Goal: Information Seeking & Learning: Learn about a topic

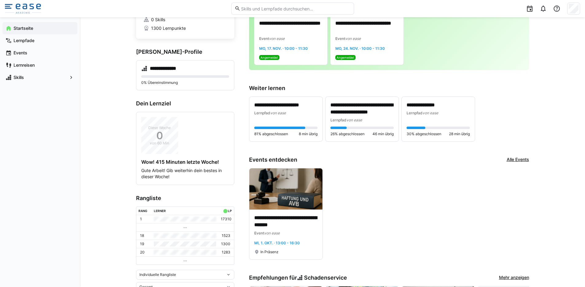
scroll to position [54, 0]
click at [292, 200] on img at bounding box center [285, 189] width 73 height 41
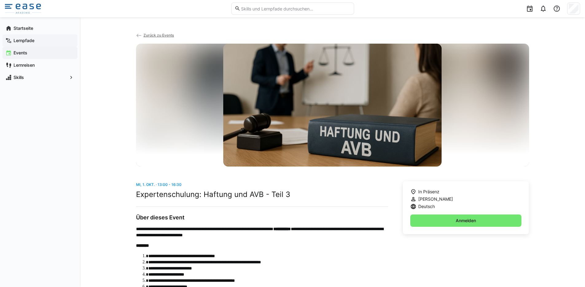
click at [27, 34] on div "Lernpfade" at bounding box center [39, 40] width 75 height 12
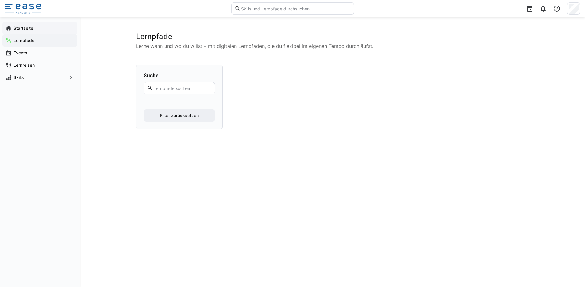
click at [27, 32] on div "Startseite" at bounding box center [39, 28] width 75 height 12
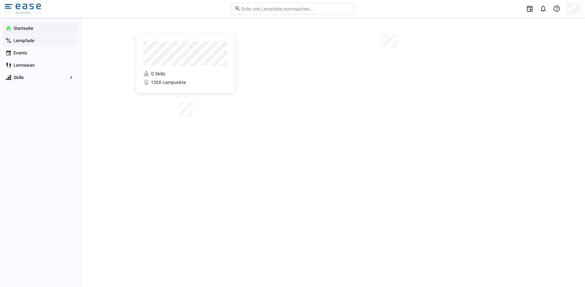
click at [0, 0] on app-navigation-label "Lernpfade" at bounding box center [0, 0] width 0 height 0
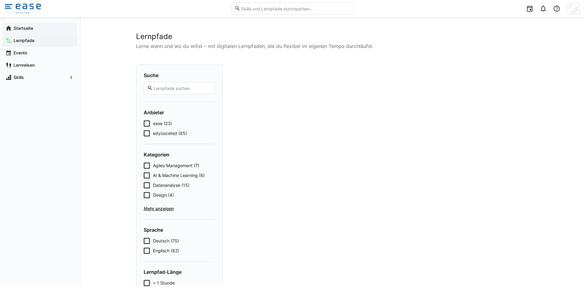
click at [0, 0] on app-navigation-label "Startseite" at bounding box center [0, 0] width 0 height 0
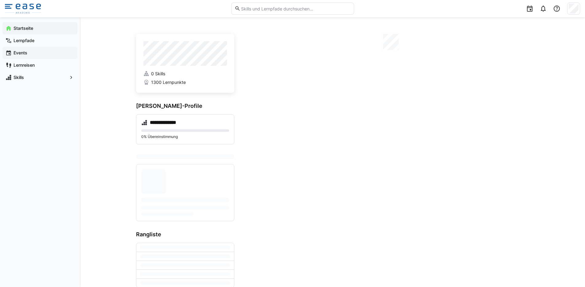
click at [0, 0] on app-navigation-label "Events" at bounding box center [0, 0] width 0 height 0
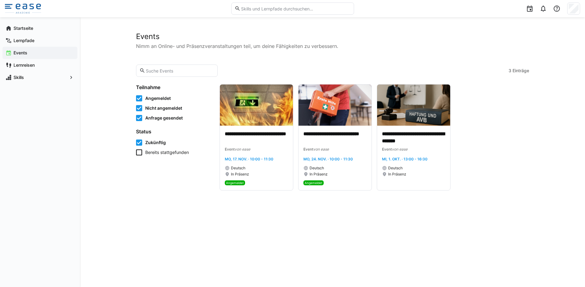
click at [141, 154] on icon at bounding box center [139, 152] width 6 height 6
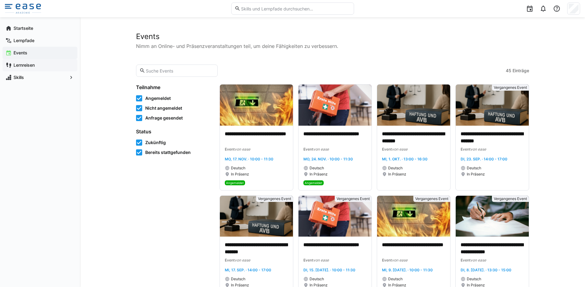
click at [36, 64] on span "Lernreisen" at bounding box center [44, 65] width 62 height 6
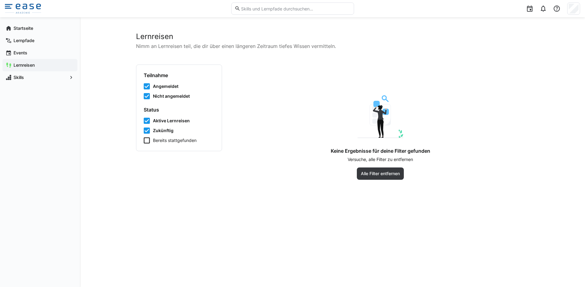
click at [146, 140] on icon at bounding box center [147, 140] width 6 height 6
click at [148, 142] on icon at bounding box center [147, 140] width 6 height 6
click at [0, 0] on app-navigation-label "Startseite" at bounding box center [0, 0] width 0 height 0
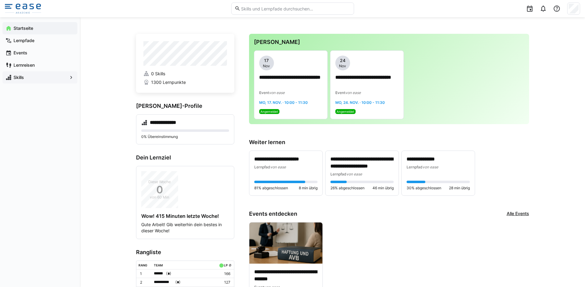
click at [0, 0] on app-navigation-label "Skills" at bounding box center [0, 0] width 0 height 0
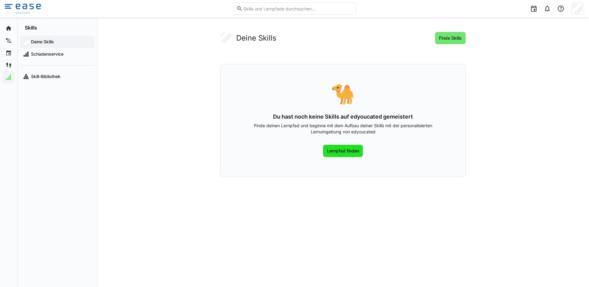
click at [333, 149] on span "Lernpfad finden" at bounding box center [343, 151] width 34 height 6
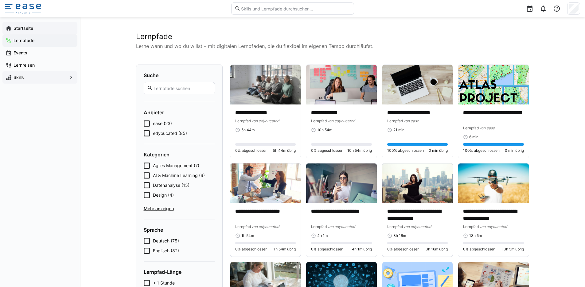
click at [0, 0] on app-navigation-label "Startseite" at bounding box center [0, 0] width 0 height 0
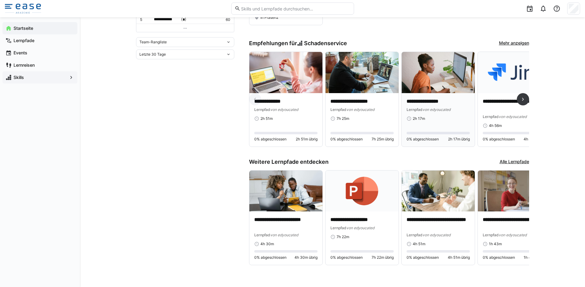
click at [413, 109] on span "Lernpfad" at bounding box center [414, 109] width 16 height 5
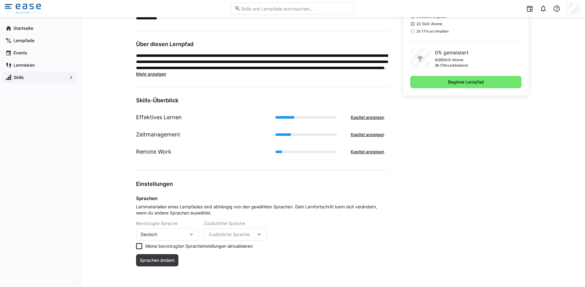
scroll to position [164, 0]
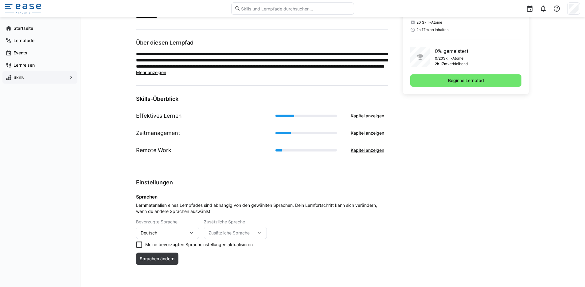
click at [191, 234] on eds-icon at bounding box center [191, 233] width 6 height 6
click at [192, 233] on eds-icon at bounding box center [191, 233] width 6 height 6
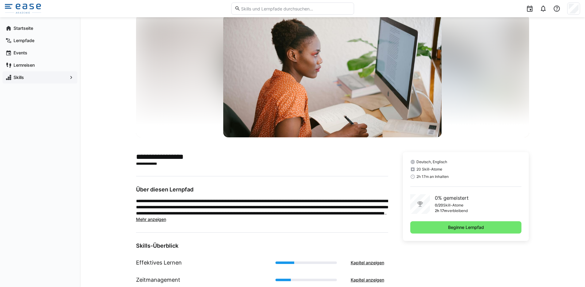
scroll to position [12, 0]
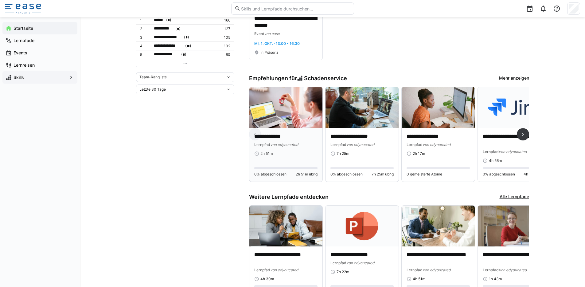
click at [293, 141] on div "**********" at bounding box center [285, 140] width 63 height 14
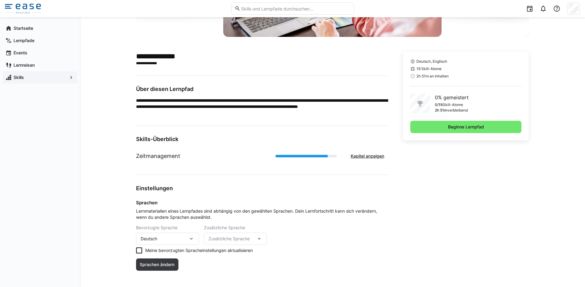
scroll to position [124, 0]
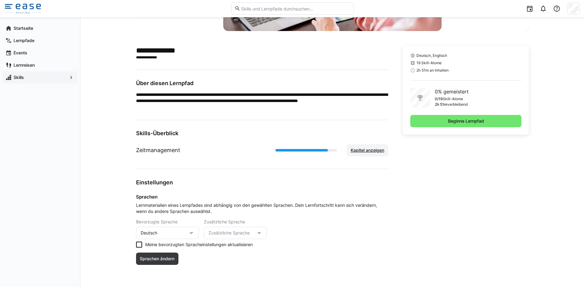
click at [361, 153] on span "Kapitel anzeigen" at bounding box center [367, 150] width 35 height 6
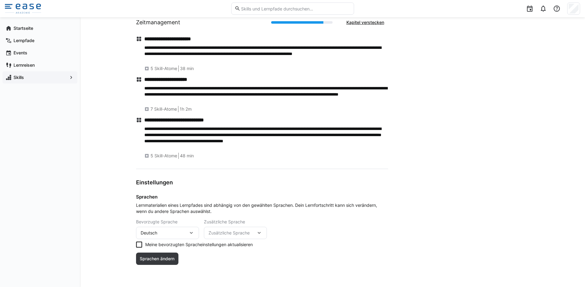
scroll to position [0, 0]
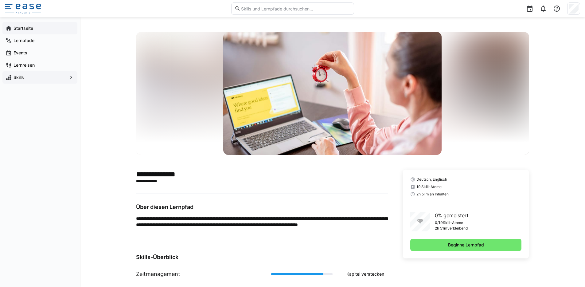
click at [40, 30] on span "Startseite" at bounding box center [44, 28] width 62 height 6
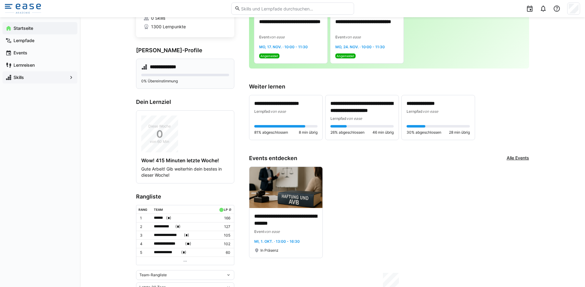
scroll to position [74, 0]
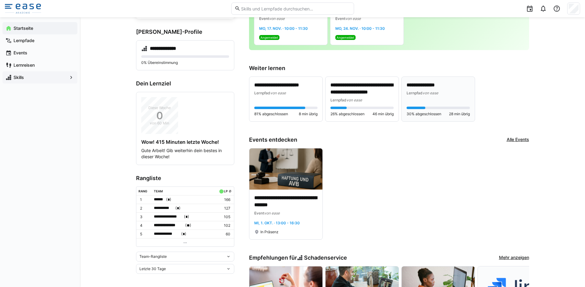
click at [422, 95] on span "von ease" at bounding box center [430, 93] width 16 height 5
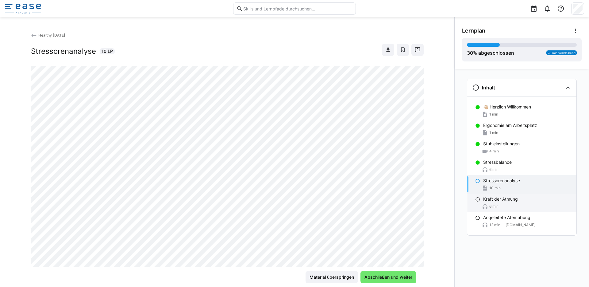
click at [489, 201] on p "Kraft der Atmung" at bounding box center [500, 199] width 35 height 6
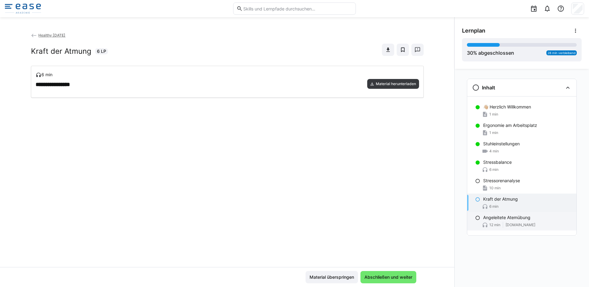
click at [492, 218] on p "Angeleitete Atemübung" at bounding box center [506, 217] width 47 height 6
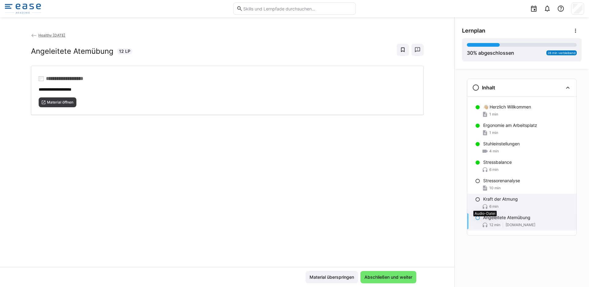
click at [488, 200] on p "Kraft der Atmung" at bounding box center [500, 199] width 35 height 6
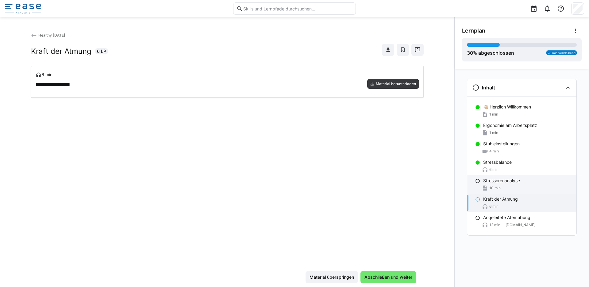
click at [497, 180] on p "Stressorenanalyse" at bounding box center [501, 180] width 37 height 6
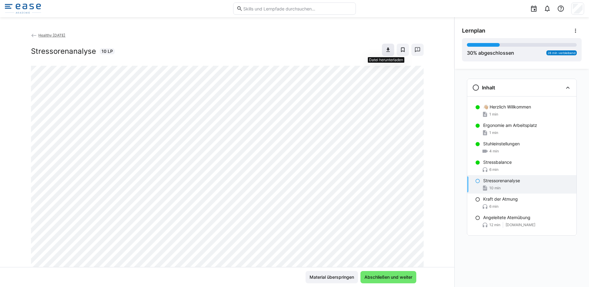
click at [388, 46] on span at bounding box center [388, 50] width 12 height 12
click at [383, 45] on span at bounding box center [388, 50] width 12 height 12
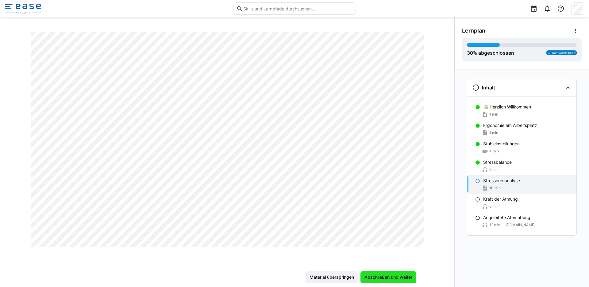
click at [387, 278] on span "Abschließen und weiter" at bounding box center [389, 277] width 50 height 6
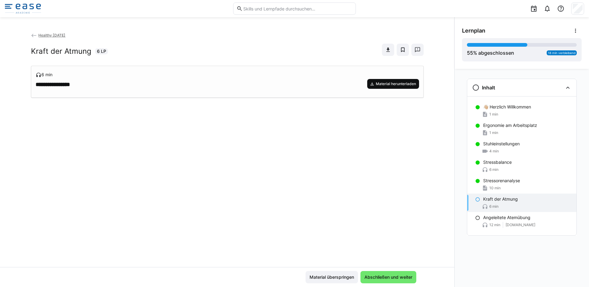
click at [400, 84] on span "Material herunterladen" at bounding box center [395, 83] width 41 height 5
click at [499, 164] on p "Stressbalance" at bounding box center [497, 162] width 29 height 6
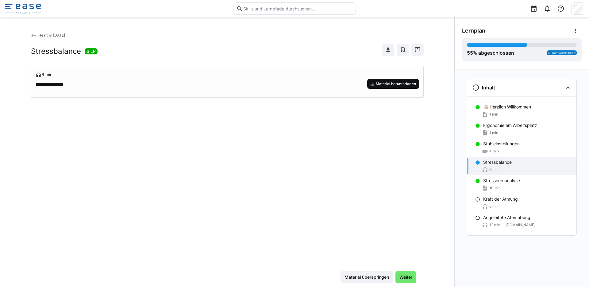
click at [390, 84] on span "Material herunterladen" at bounding box center [395, 83] width 41 height 5
click at [493, 203] on div "Kraft der Atmung 6 min" at bounding box center [521, 202] width 109 height 18
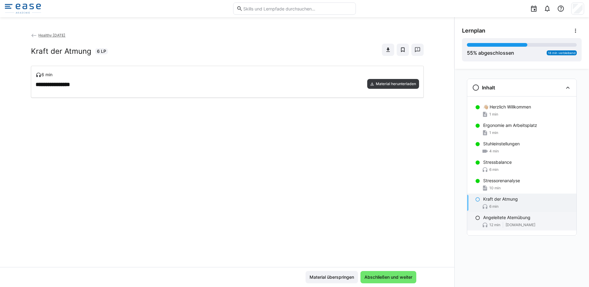
click at [495, 220] on div "Angeleitete Atemübung 12 min startwithabreath.com" at bounding box center [521, 221] width 109 height 18
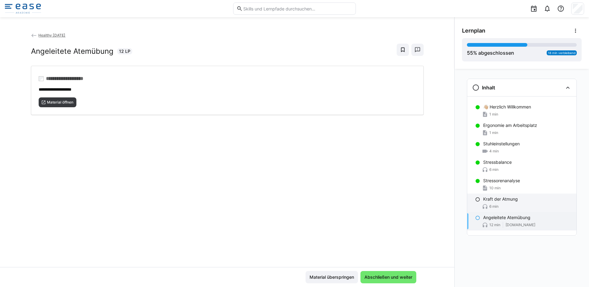
click at [504, 203] on div "Kraft der Atmung 6 min" at bounding box center [521, 202] width 109 height 18
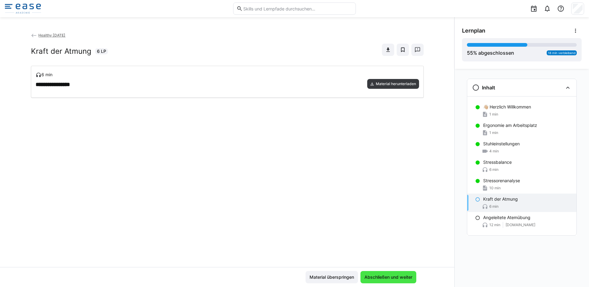
click at [385, 276] on span "Abschließen und weiter" at bounding box center [389, 277] width 50 height 6
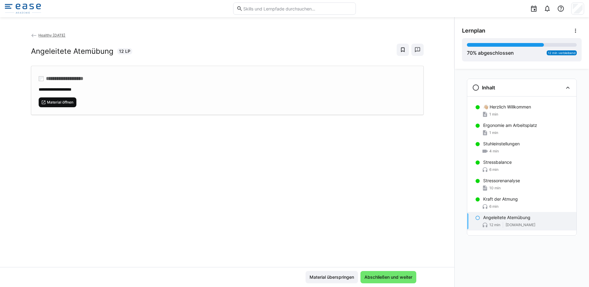
click at [60, 101] on span "Material öffnen" at bounding box center [60, 102] width 28 height 5
click at [51, 101] on span "Material öffnen" at bounding box center [60, 102] width 28 height 5
click at [393, 276] on span "Abschließen und weiter" at bounding box center [389, 277] width 50 height 6
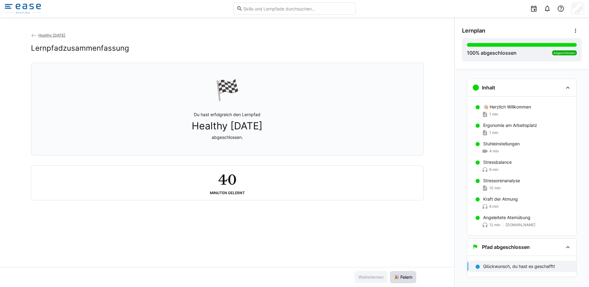
click at [402, 276] on span "🎉 Feiern" at bounding box center [403, 277] width 20 height 6
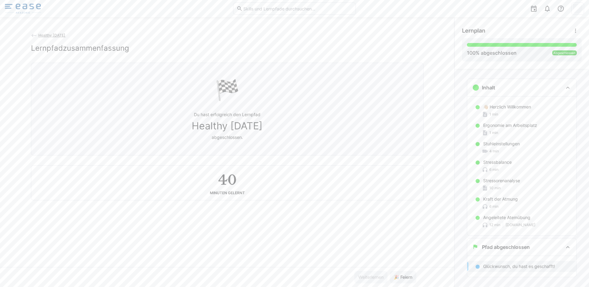
click at [26, 7] on img at bounding box center [23, 9] width 36 height 10
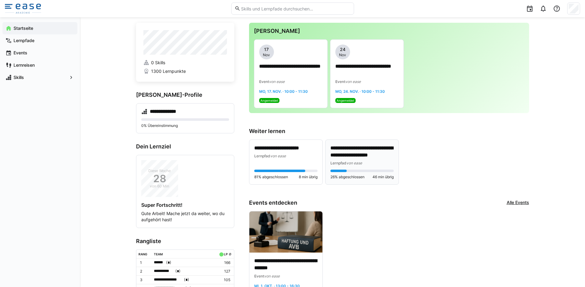
scroll to position [18, 0]
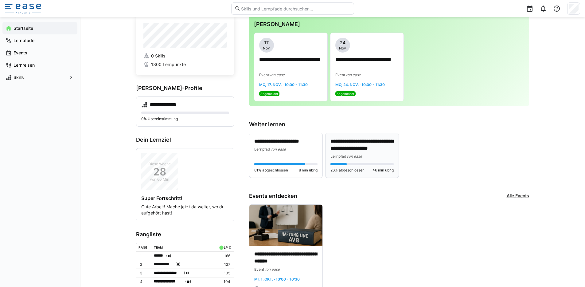
click at [369, 154] on div "Lernpfad von ease" at bounding box center [361, 156] width 63 height 6
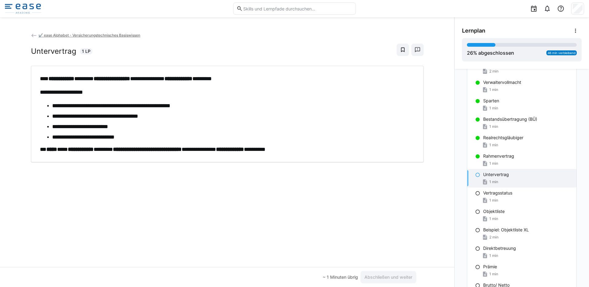
scroll to position [190, 0]
click at [383, 275] on span "Abschließen und weiter" at bounding box center [389, 277] width 50 height 6
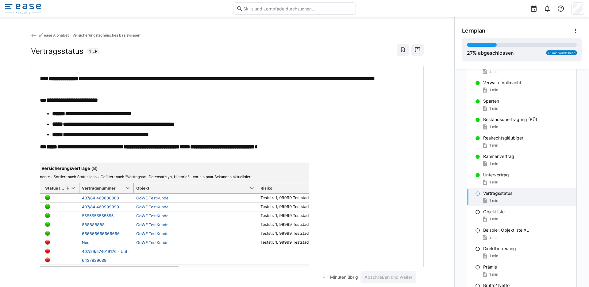
click at [315, 150] on p "**********" at bounding box center [227, 147] width 375 height 8
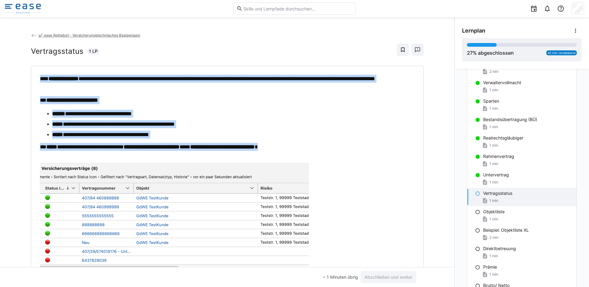
drag, startPoint x: 311, startPoint y: 148, endPoint x: 32, endPoint y: 75, distance: 288.4
click at [36, 75] on div "**********" at bounding box center [228, 189] width 384 height 228
copy div "**********"
click at [154, 144] on strong "**********" at bounding box center [152, 147] width 56 height 6
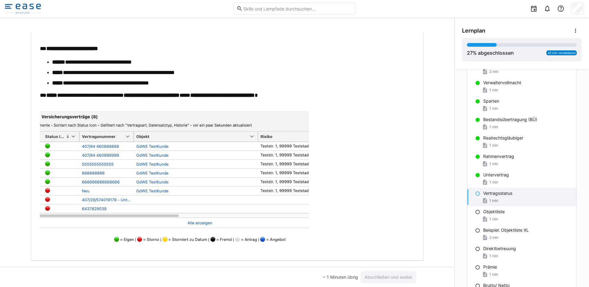
scroll to position [63, 0]
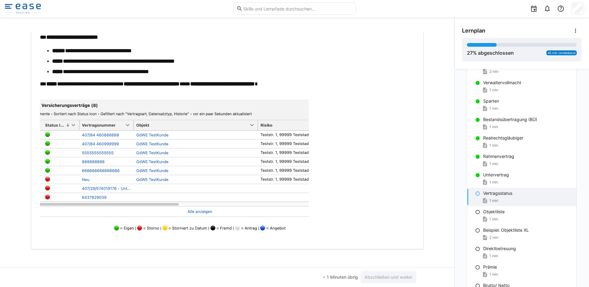
click at [370, 218] on p at bounding box center [227, 169] width 375 height 141
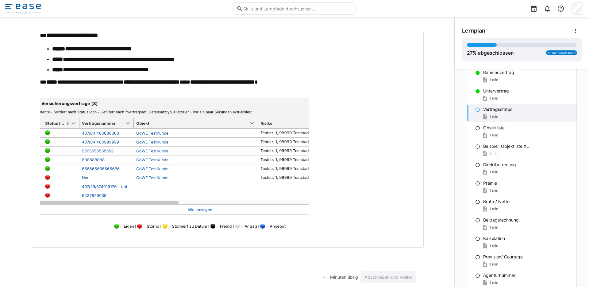
scroll to position [241, 0]
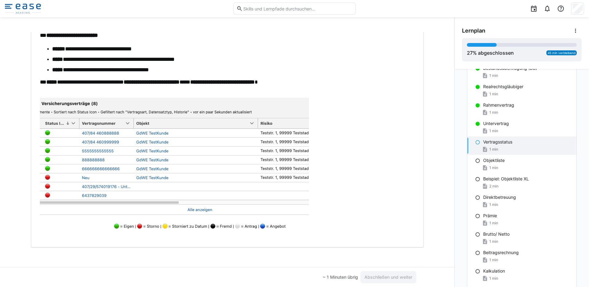
click at [391, 209] on p at bounding box center [227, 168] width 375 height 141
click at [375, 274] on span "Abschließen und weiter" at bounding box center [389, 277] width 50 height 6
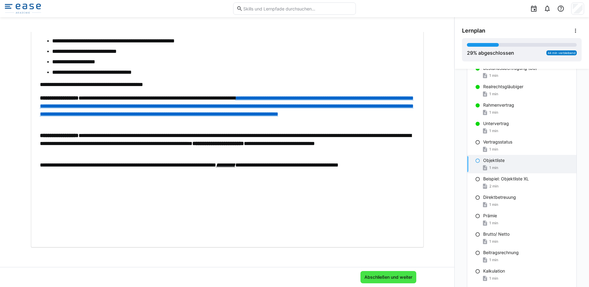
scroll to position [3, 0]
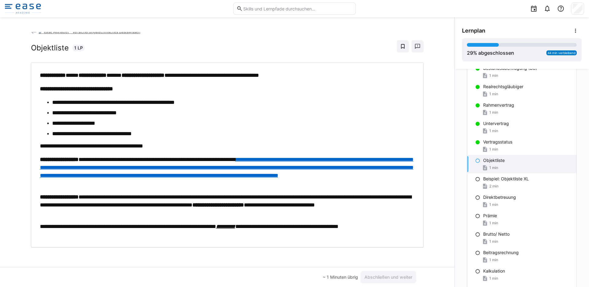
click at [61, 233] on p "**********" at bounding box center [227, 230] width 375 height 16
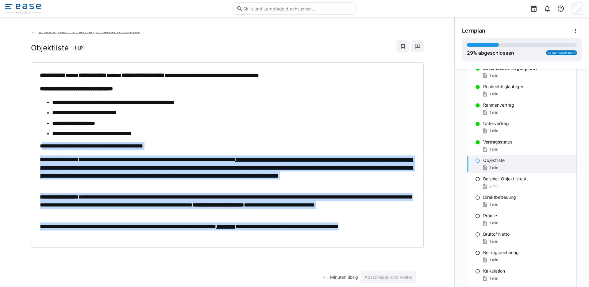
drag, startPoint x: 62, startPoint y: 233, endPoint x: 40, endPoint y: 144, distance: 92.1
click at [40, 144] on div "**********" at bounding box center [227, 154] width 375 height 167
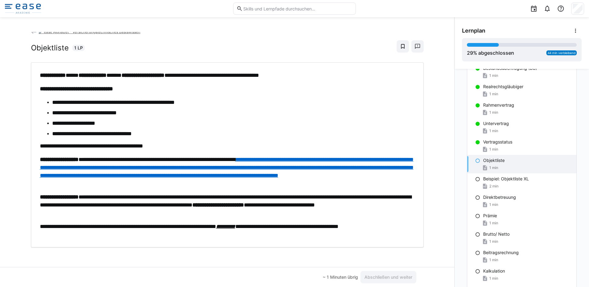
click at [188, 134] on li "**********" at bounding box center [233, 134] width 363 height 8
click at [304, 167] on a"] "**********" at bounding box center [227, 167] width 374 height 21
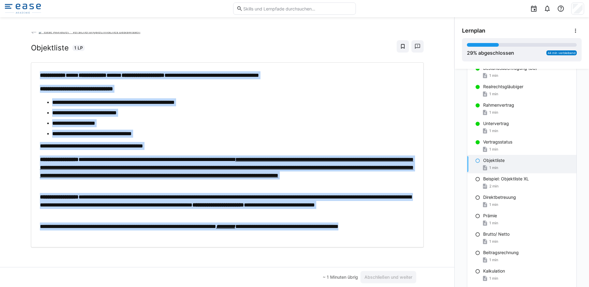
drag, startPoint x: 57, startPoint y: 234, endPoint x: 36, endPoint y: 77, distance: 158.5
click at [36, 77] on div "**********" at bounding box center [228, 154] width 384 height 167
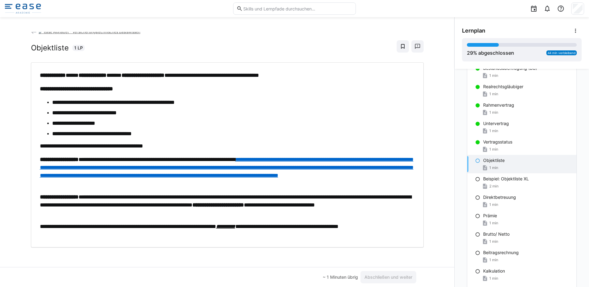
click at [277, 111] on li "**********" at bounding box center [233, 113] width 363 height 8
click at [399, 277] on span "Abschließen und weiter" at bounding box center [389, 277] width 50 height 6
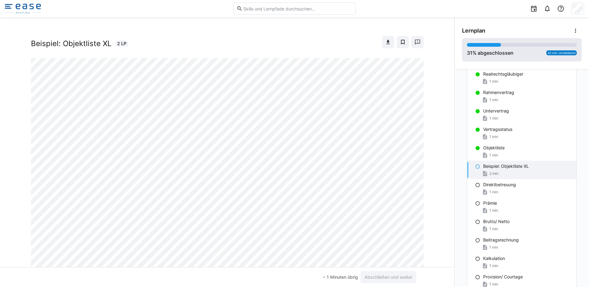
scroll to position [0, 0]
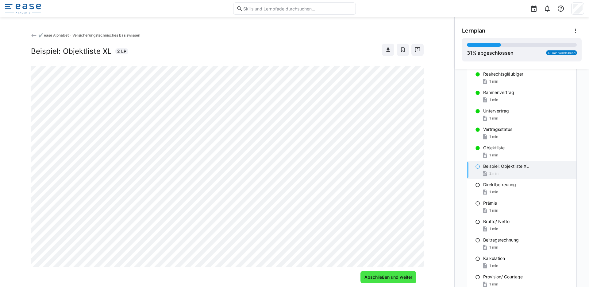
click at [378, 277] on span "Abschließen und weiter" at bounding box center [389, 277] width 50 height 6
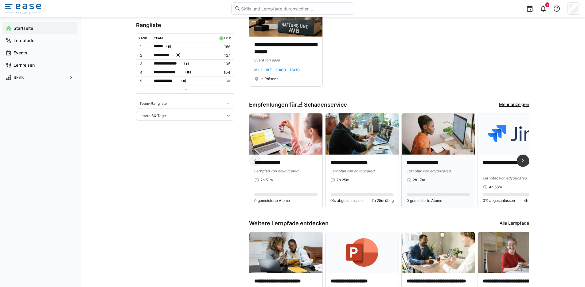
click at [427, 170] on span "von edyoucated" at bounding box center [436, 171] width 28 height 5
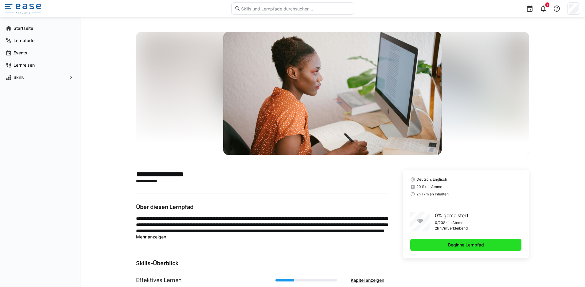
click at [467, 250] on span "Beginne Lernpfad" at bounding box center [465, 244] width 111 height 12
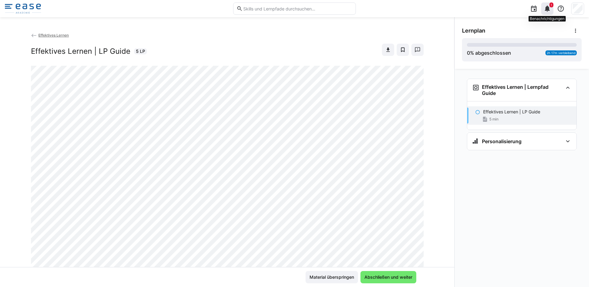
click at [549, 11] on eds-icon at bounding box center [547, 8] width 7 height 7
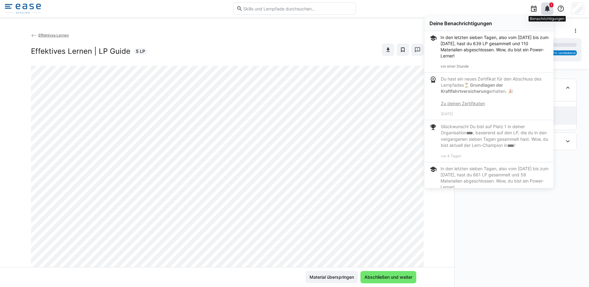
click at [548, 11] on eds-icon at bounding box center [547, 8] width 7 height 7
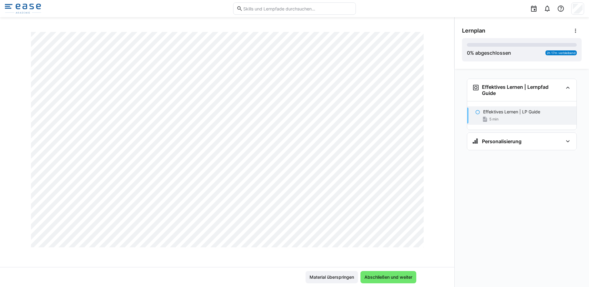
scroll to position [916, 0]
click at [395, 278] on span "Abschließen und weiter" at bounding box center [389, 277] width 50 height 6
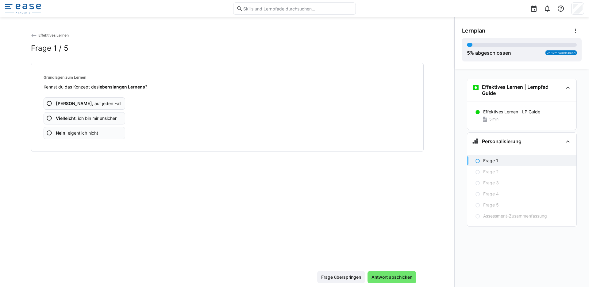
click at [64, 100] on span "Ja , auf jeden Fall" at bounding box center [88, 103] width 65 height 6
click at [78, 103] on span "Ja , auf jeden Fall" at bounding box center [88, 103] width 65 height 6
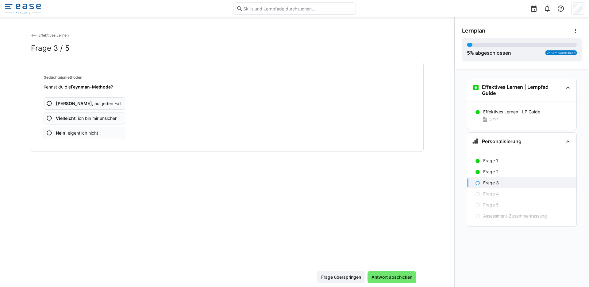
click at [76, 133] on span "Nein , eigentlich nicht" at bounding box center [77, 133] width 42 height 6
click at [81, 131] on span "Nein , eigentlich nicht" at bounding box center [77, 133] width 42 height 6
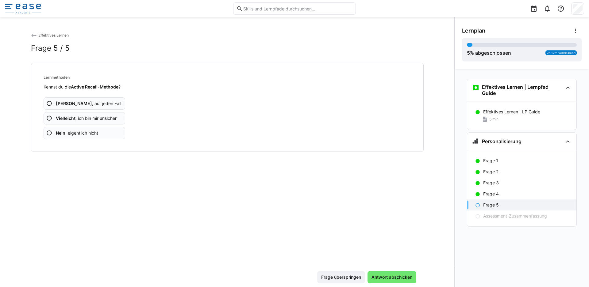
click at [82, 131] on span "Nein , eigentlich nicht" at bounding box center [77, 133] width 42 height 6
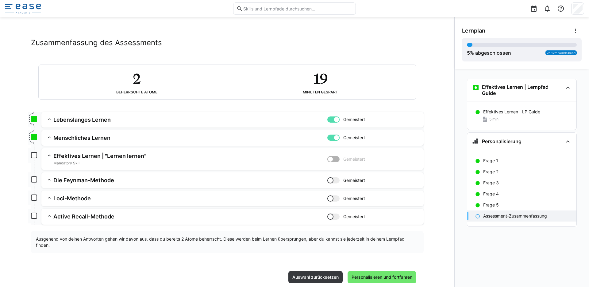
scroll to position [6, 0]
click at [116, 154] on h3 "Effektives Lernen | "Lernen lernen"" at bounding box center [190, 154] width 274 height 7
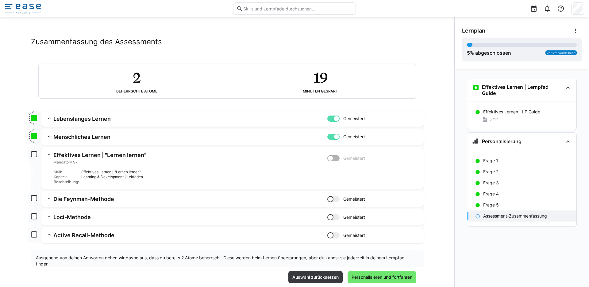
click at [116, 154] on h3 "Effektives Lernen | "Lernen lernen"" at bounding box center [190, 154] width 274 height 7
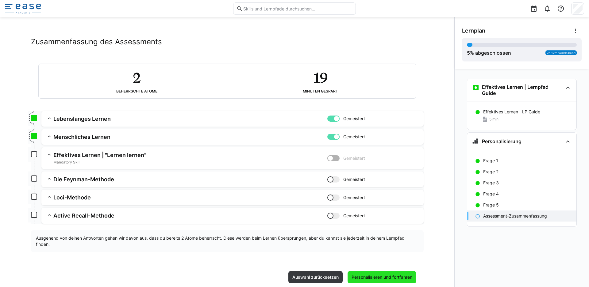
click at [372, 275] on span "Personalisieren und fortfahren" at bounding box center [382, 277] width 63 height 6
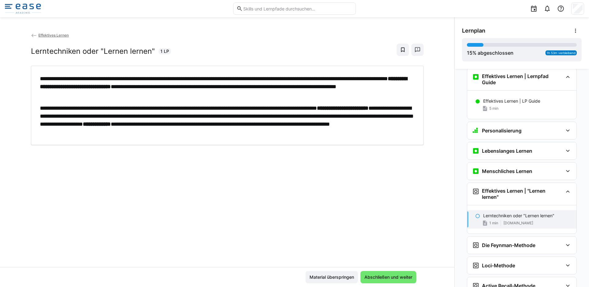
scroll to position [8, 0]
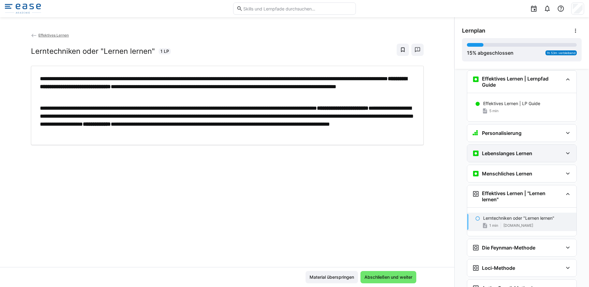
click at [568, 153] on eds-icon at bounding box center [567, 152] width 7 height 7
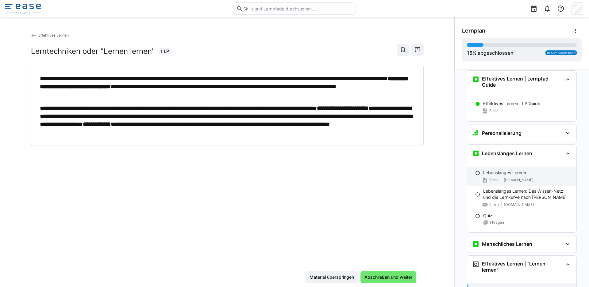
click at [494, 173] on p "Lebenslanges Lernen" at bounding box center [504, 172] width 43 height 6
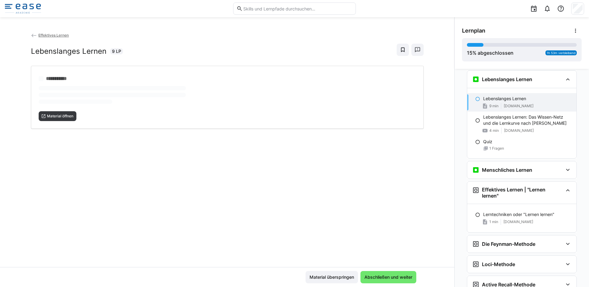
scroll to position [84, 0]
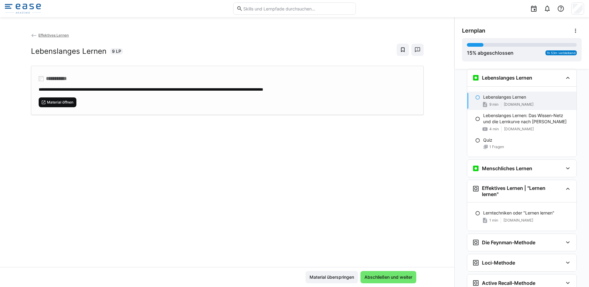
click at [63, 102] on span "Material öffnen" at bounding box center [60, 102] width 28 height 5
click at [494, 142] on div "Quiz" at bounding box center [527, 140] width 88 height 6
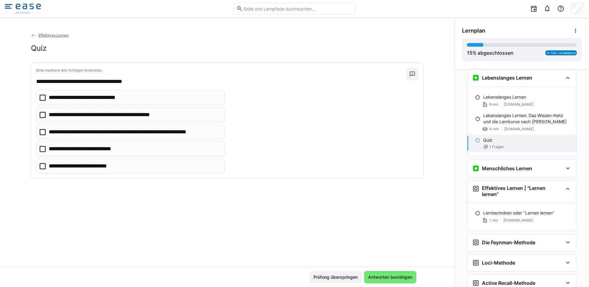
click at [120, 134] on p "**********" at bounding box center [135, 132] width 172 height 8
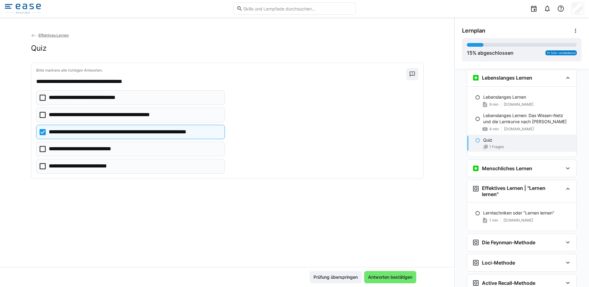
click at [105, 99] on p "**********" at bounding box center [91, 98] width 85 height 8
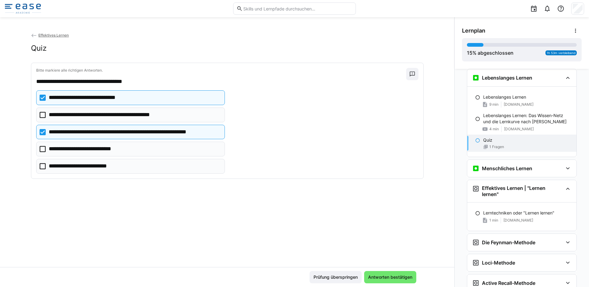
click at [99, 163] on p "**********" at bounding box center [85, 166] width 72 height 8
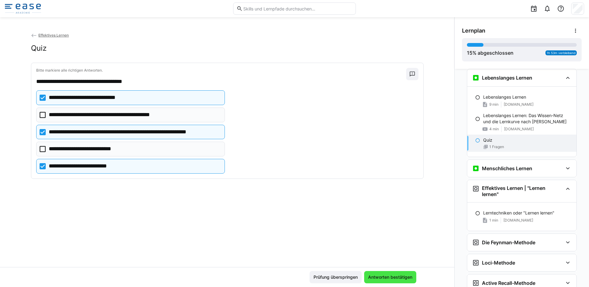
click at [382, 279] on span "Antworten bestätigen" at bounding box center [390, 277] width 46 height 6
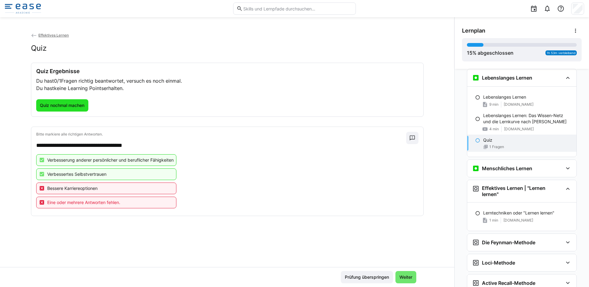
click at [69, 101] on span "Quiz nochmal machen" at bounding box center [62, 105] width 52 height 12
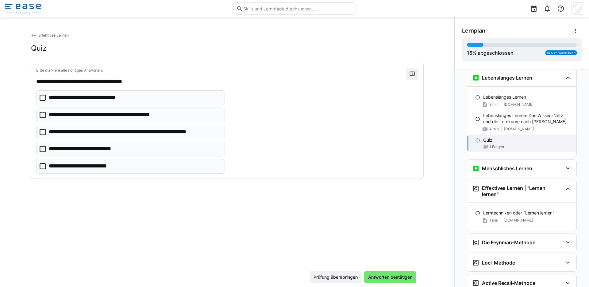
click at [73, 94] on p "**********" at bounding box center [91, 98] width 85 height 8
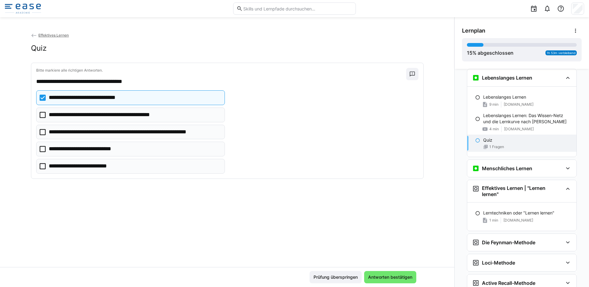
click at [91, 128] on p "**********" at bounding box center [135, 132] width 172 height 8
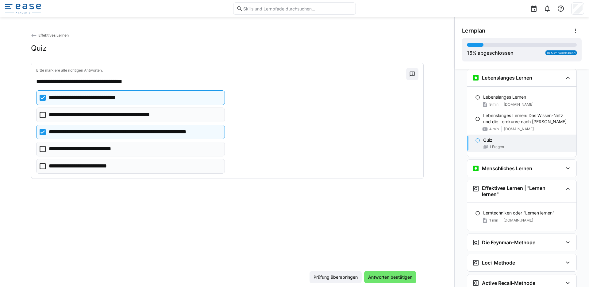
click at [121, 119] on eds-checkbox "**********" at bounding box center [130, 114] width 189 height 15
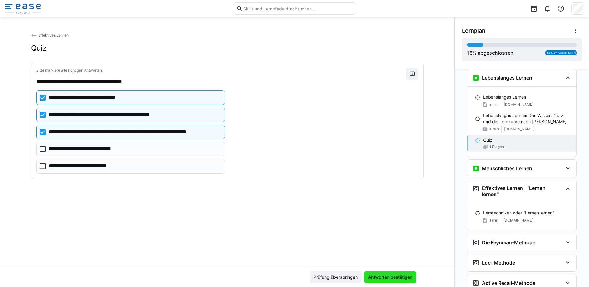
click at [388, 275] on span "Antworten bestätigen" at bounding box center [390, 277] width 46 height 6
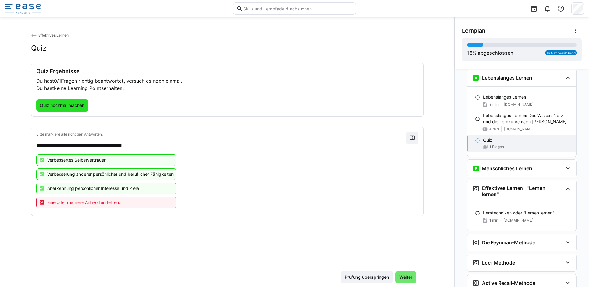
click at [69, 102] on span "Quiz nochmal machen" at bounding box center [62, 105] width 46 height 6
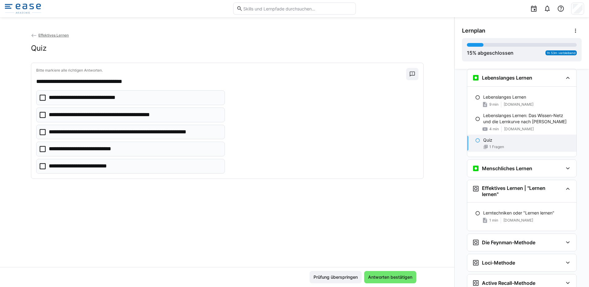
click at [74, 101] on p "**********" at bounding box center [91, 98] width 85 height 8
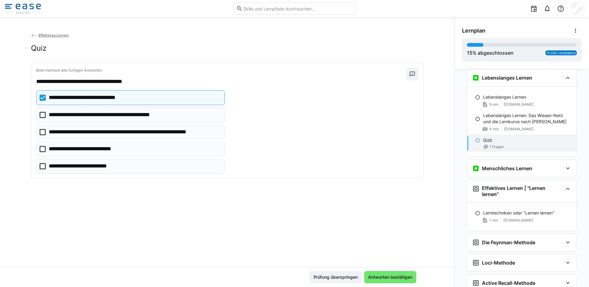
click at [76, 113] on p "**********" at bounding box center [112, 115] width 126 height 8
click at [80, 130] on p "**********" at bounding box center [135, 132] width 172 height 8
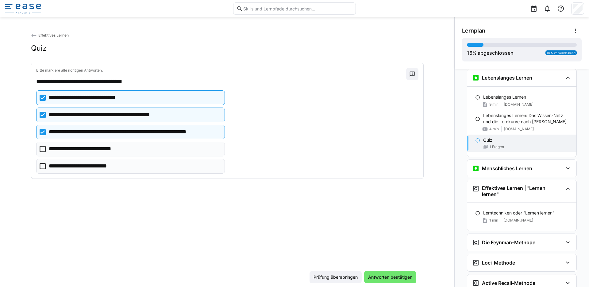
click at [84, 145] on p "**********" at bounding box center [88, 149] width 78 height 8
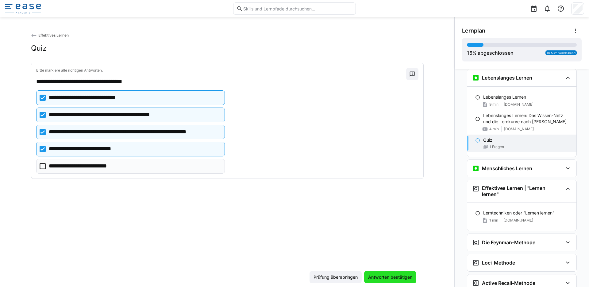
click at [389, 278] on span "Antworten bestätigen" at bounding box center [390, 277] width 46 height 6
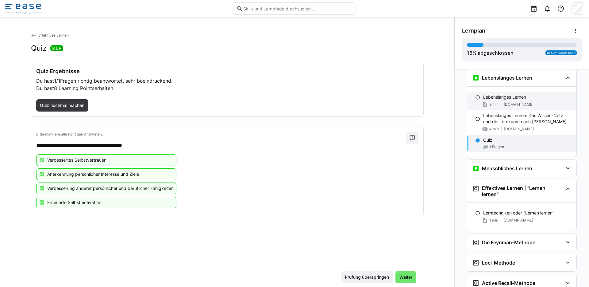
click at [497, 103] on div "9 min www.valamis.com" at bounding box center [527, 104] width 88 height 6
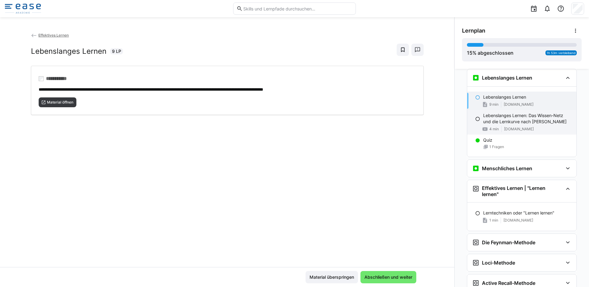
click at [491, 116] on p "Lebenslanges Lernen: Das Wissen-Netz und die Lernkurve nach Vera F. Birkenbihl" at bounding box center [527, 118] width 88 height 12
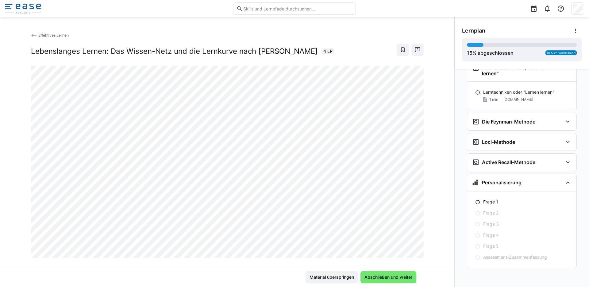
scroll to position [0, 0]
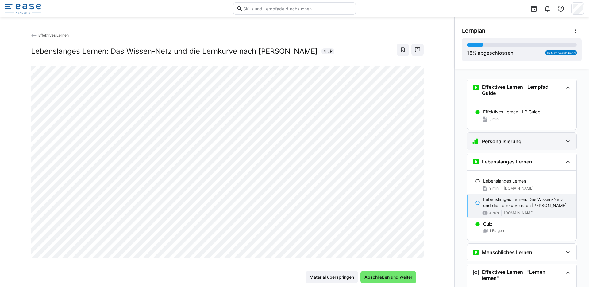
click at [548, 142] on div "Personalisierung" at bounding box center [517, 141] width 91 height 7
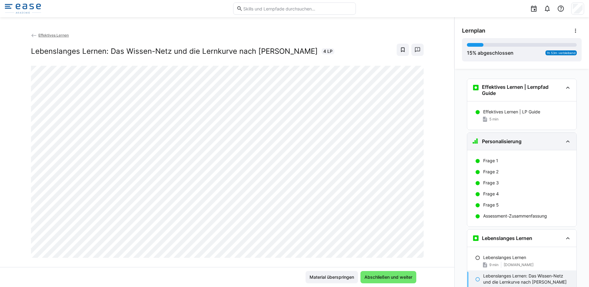
click at [550, 142] on div "Personalisierung" at bounding box center [517, 141] width 91 height 7
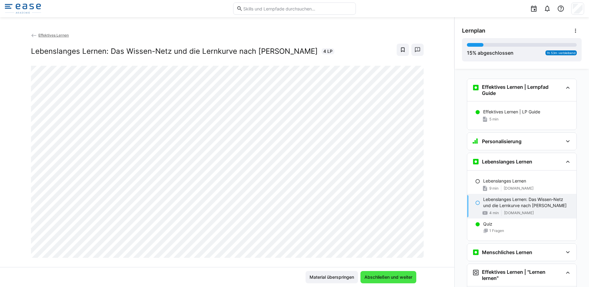
click at [391, 276] on span "Abschließen und weiter" at bounding box center [389, 277] width 50 height 6
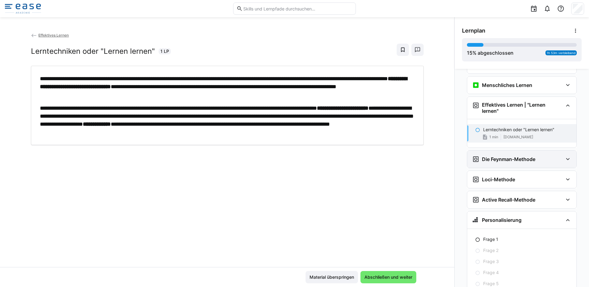
scroll to position [90, 0]
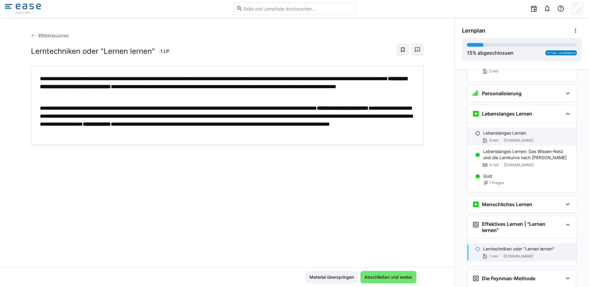
click at [496, 136] on p "Lebenslanges Lernen" at bounding box center [504, 133] width 43 height 6
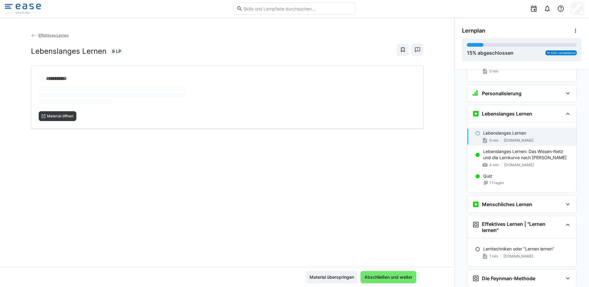
scroll to position [84, 0]
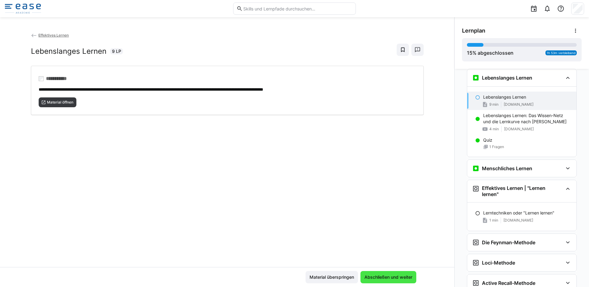
click at [401, 281] on span "Abschließen und weiter" at bounding box center [389, 277] width 56 height 12
click at [385, 276] on span "Abschließen und weiter" at bounding box center [389, 277] width 50 height 6
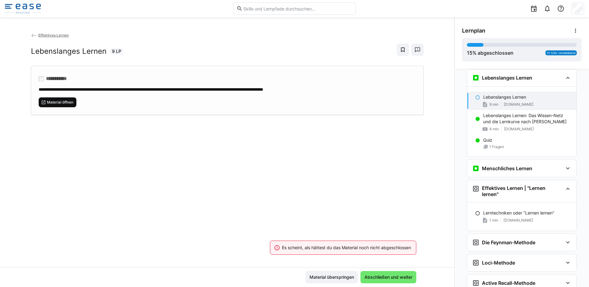
click at [52, 100] on span "Material öffnen" at bounding box center [60, 102] width 28 height 5
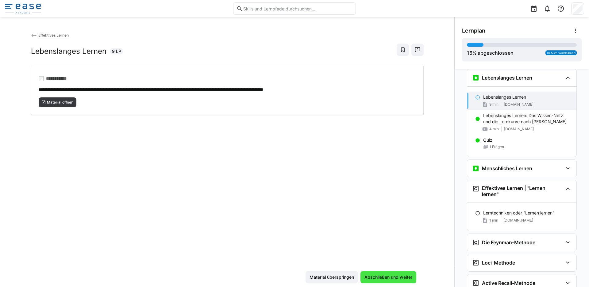
click at [379, 277] on span "Abschließen und weiter" at bounding box center [389, 277] width 50 height 6
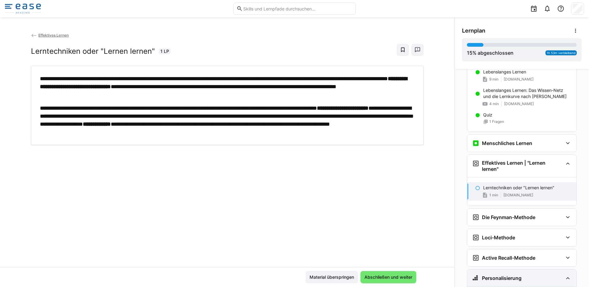
scroll to position [64, 0]
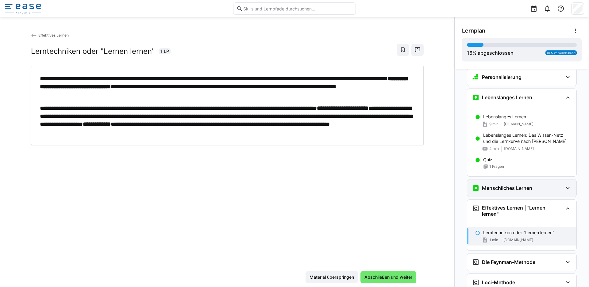
click at [522, 186] on h3 "Menschliches Lernen" at bounding box center [507, 188] width 50 height 6
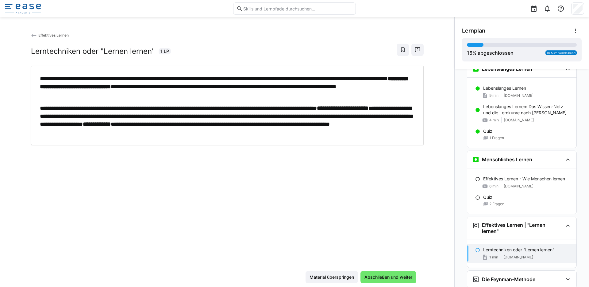
scroll to position [59, 0]
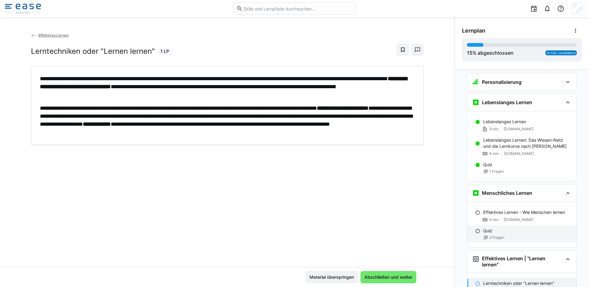
click at [485, 233] on p "Quiz" at bounding box center [487, 230] width 9 height 6
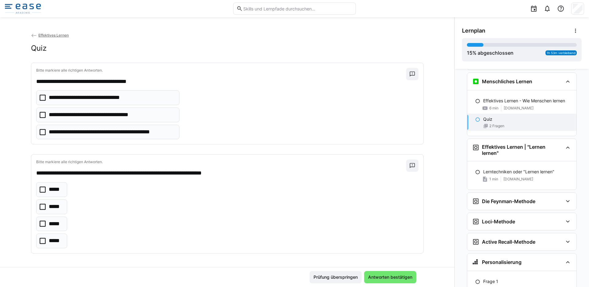
scroll to position [174, 0]
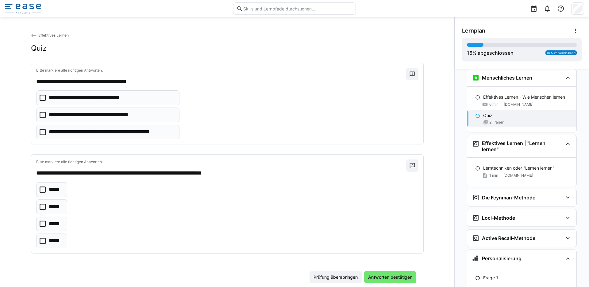
click at [110, 113] on p "**********" at bounding box center [101, 115] width 104 height 8
click at [49, 227] on p "*****" at bounding box center [56, 224] width 14 height 8
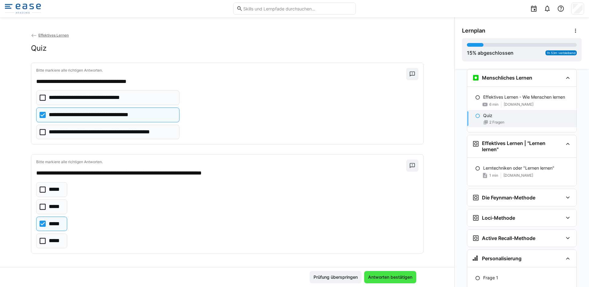
click at [382, 278] on span "Antworten bestätigen" at bounding box center [390, 277] width 46 height 6
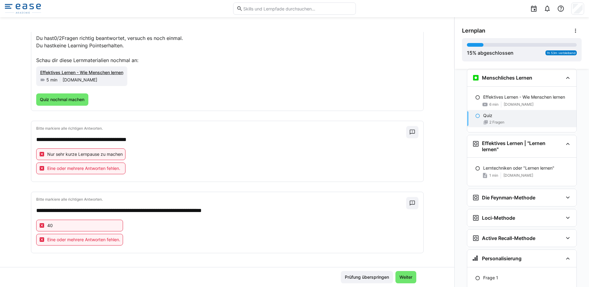
scroll to position [44, 0]
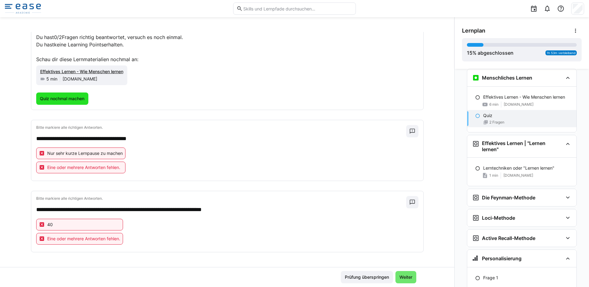
click at [61, 96] on span "Quiz nochmal machen" at bounding box center [62, 98] width 46 height 6
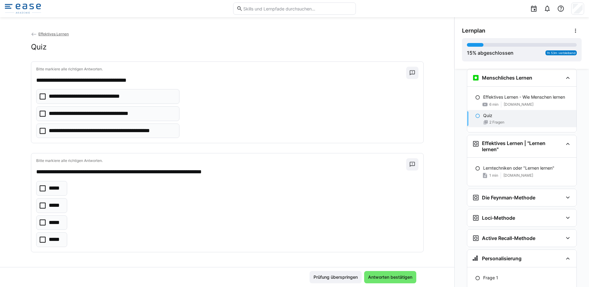
click at [57, 97] on p "**********" at bounding box center [97, 96] width 97 height 8
click at [54, 242] on p "*****" at bounding box center [56, 239] width 14 height 8
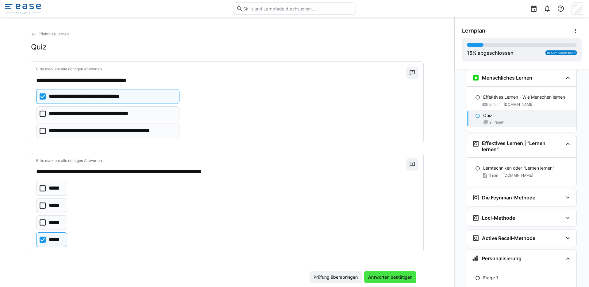
click at [398, 278] on span "Antworten bestätigen" at bounding box center [390, 277] width 46 height 6
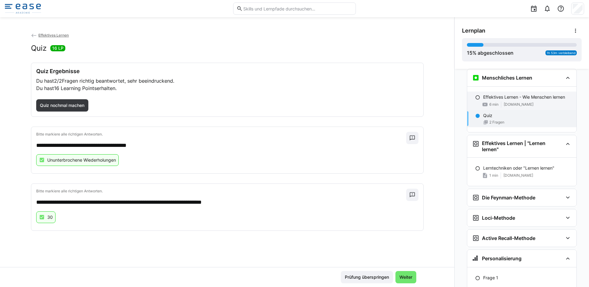
click at [509, 104] on span "youtu.be" at bounding box center [519, 104] width 30 height 5
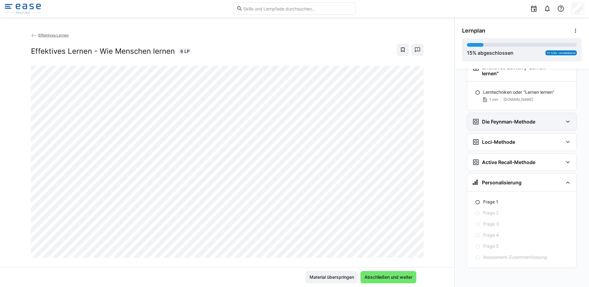
click at [564, 122] on eds-icon at bounding box center [567, 121] width 7 height 7
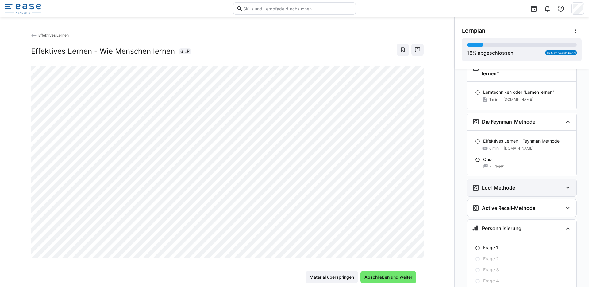
click at [564, 190] on eds-icon at bounding box center [567, 187] width 7 height 7
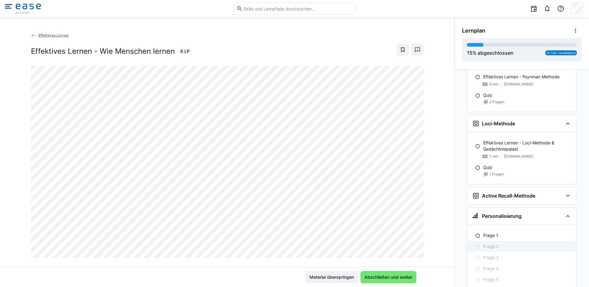
scroll to position [348, 0]
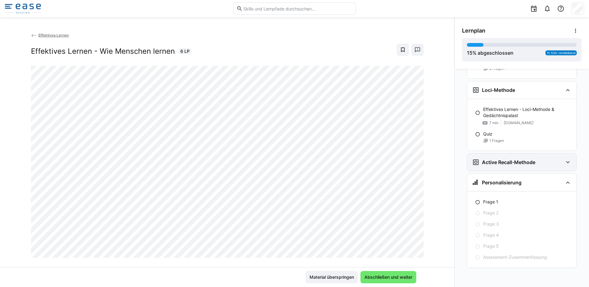
click at [564, 164] on eds-icon at bounding box center [567, 161] width 7 height 7
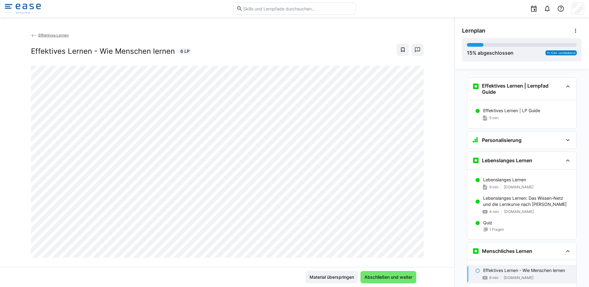
scroll to position [0, 0]
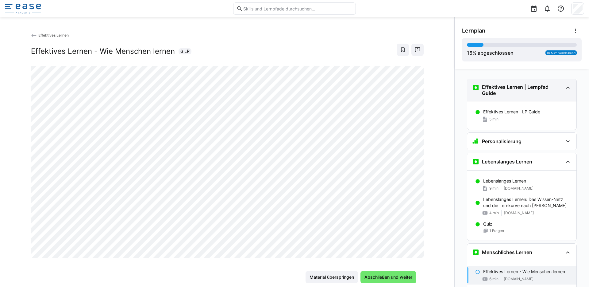
click at [565, 90] on eds-icon at bounding box center [567, 87] width 7 height 7
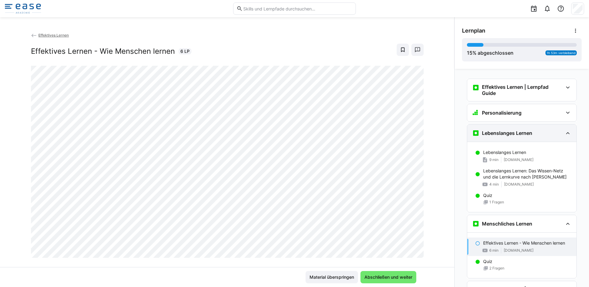
click at [564, 133] on eds-icon at bounding box center [567, 132] width 7 height 7
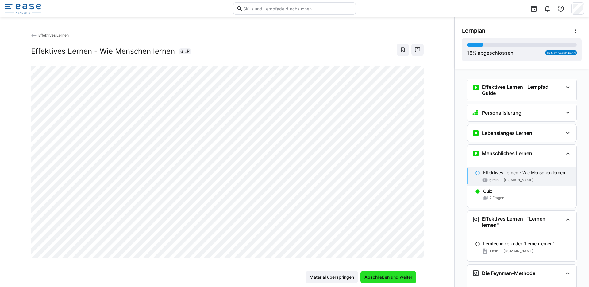
click at [392, 274] on span "Abschließen und weiter" at bounding box center [389, 277] width 50 height 6
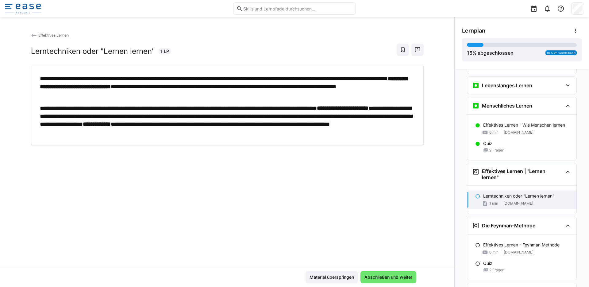
scroll to position [36, 0]
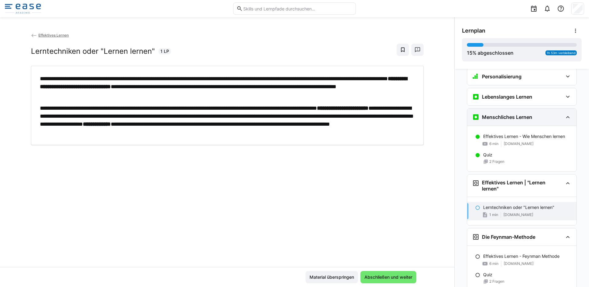
click at [564, 119] on eds-icon at bounding box center [567, 116] width 7 height 7
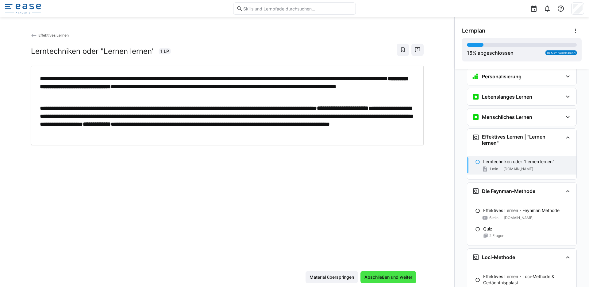
click at [379, 278] on span "Abschließen und weiter" at bounding box center [389, 277] width 50 height 6
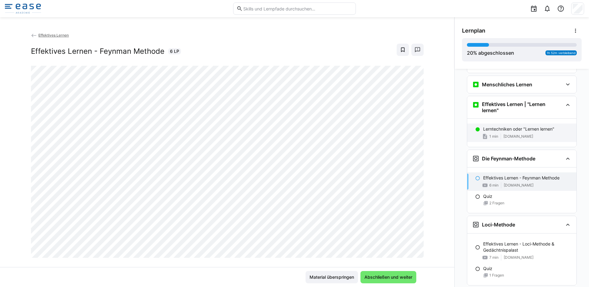
scroll to position [68, 0]
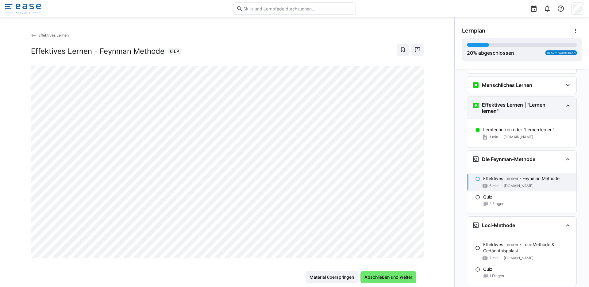
click at [564, 107] on eds-icon at bounding box center [567, 105] width 7 height 7
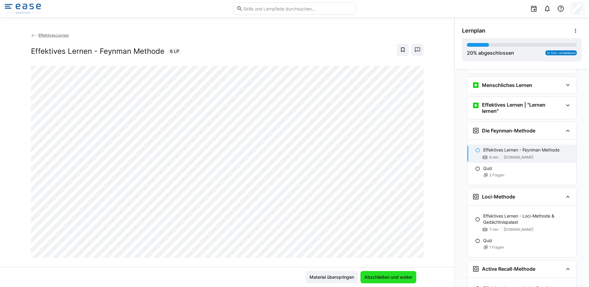
click at [398, 279] on span "Abschließen und weiter" at bounding box center [389, 277] width 50 height 6
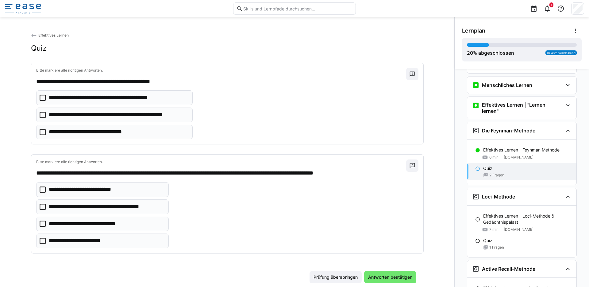
click at [95, 115] on p "**********" at bounding box center [118, 115] width 139 height 8
click at [116, 192] on p "**********" at bounding box center [88, 189] width 78 height 8
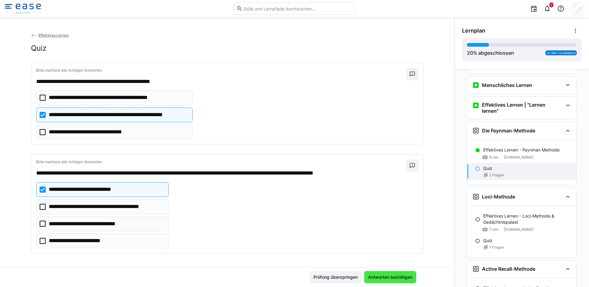
click at [389, 279] on span "Antworten bestätigen" at bounding box center [390, 277] width 46 height 6
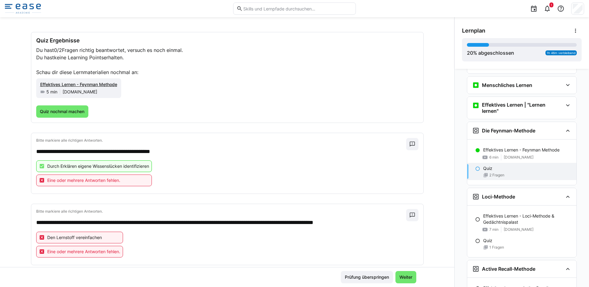
scroll to position [32, 0]
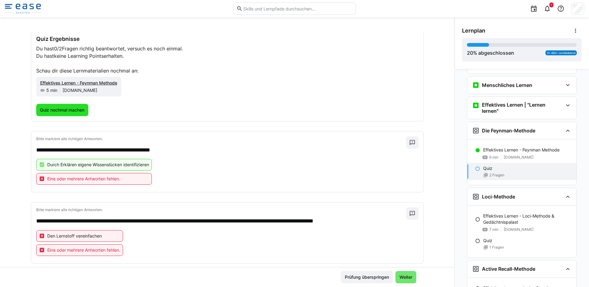
click at [45, 105] on span "Quiz nochmal machen" at bounding box center [62, 110] width 52 height 12
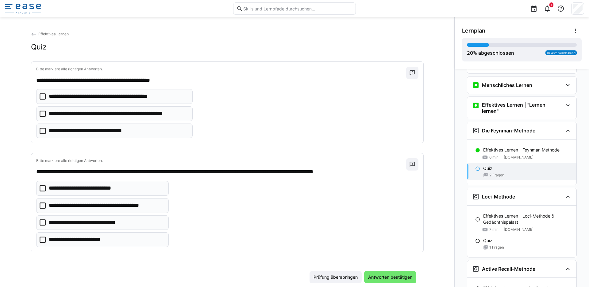
click at [90, 112] on p "**********" at bounding box center [118, 114] width 139 height 8
click at [94, 125] on eds-checkbox "**********" at bounding box center [114, 130] width 157 height 15
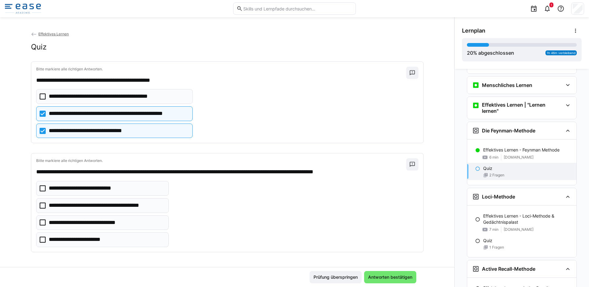
click at [126, 205] on p "**********" at bounding box center [107, 205] width 116 height 8
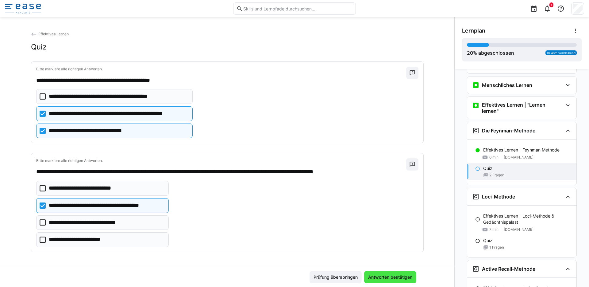
click at [392, 278] on span "Antworten bestätigen" at bounding box center [390, 277] width 46 height 6
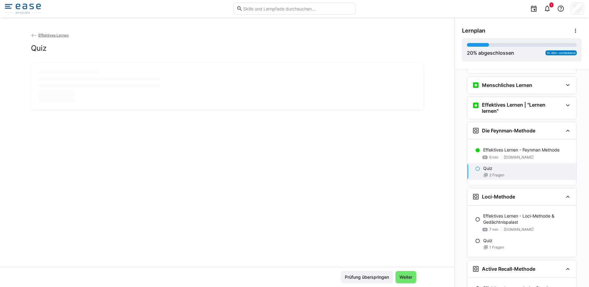
scroll to position [0, 0]
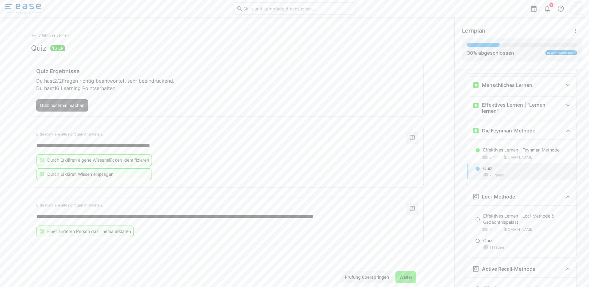
click at [407, 277] on span "Weiter" at bounding box center [406, 277] width 15 height 6
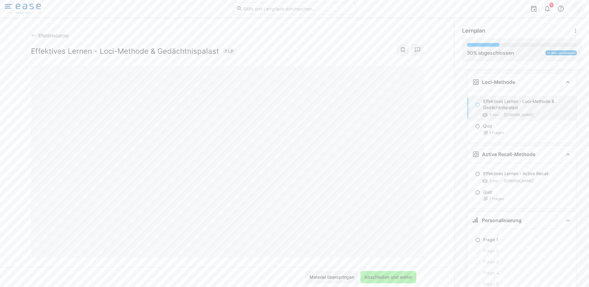
scroll to position [187, 0]
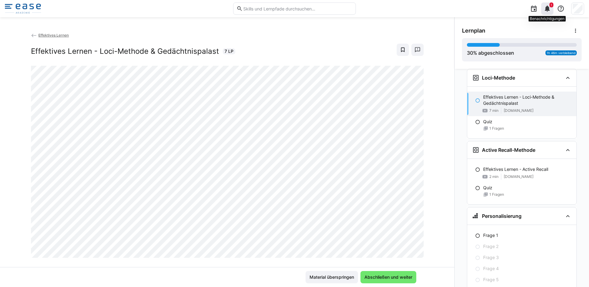
click at [547, 10] on eds-icon at bounding box center [547, 8] width 7 height 7
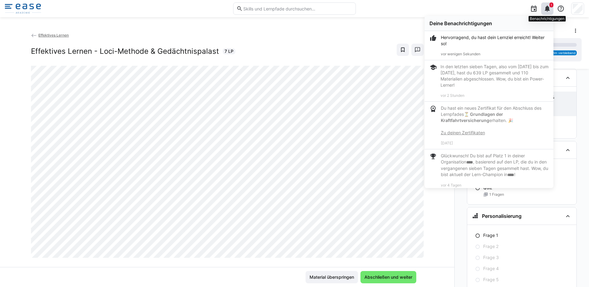
click at [547, 10] on eds-icon at bounding box center [547, 8] width 7 height 7
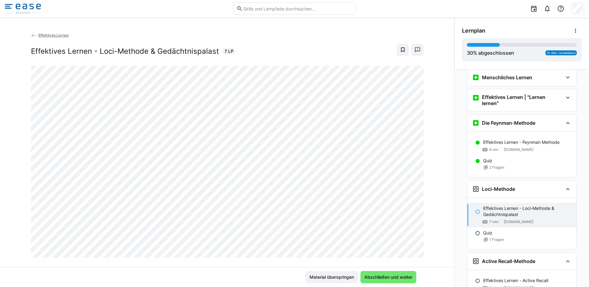
scroll to position [75, 0]
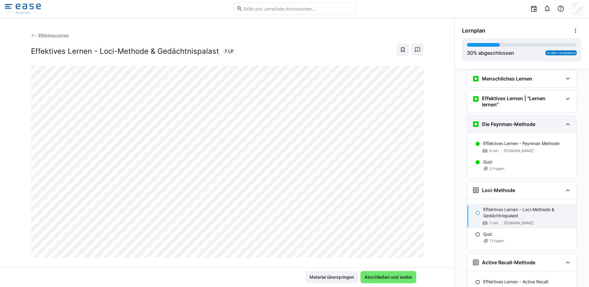
click at [564, 128] on div "Die Feynman-Methode" at bounding box center [521, 123] width 109 height 17
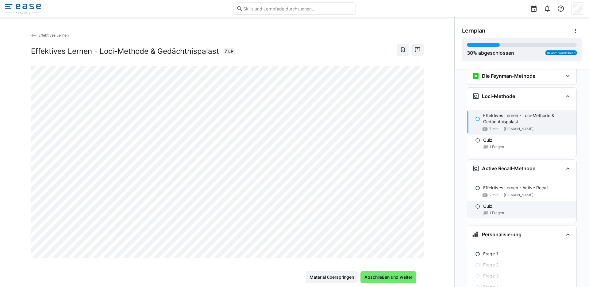
scroll to position [122, 0]
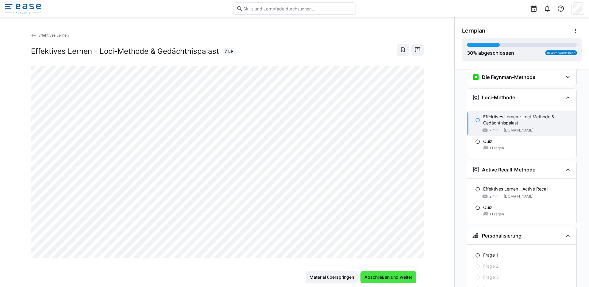
click at [395, 278] on span "Abschließen und weiter" at bounding box center [389, 277] width 50 height 6
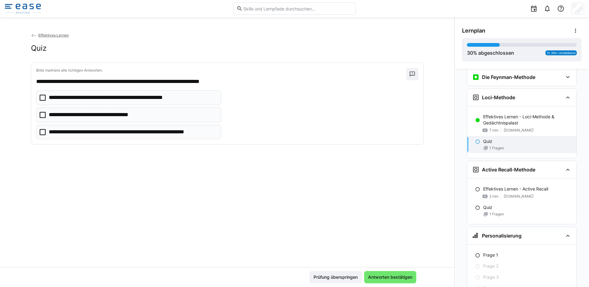
click at [106, 99] on p "**********" at bounding box center [123, 98] width 148 height 8
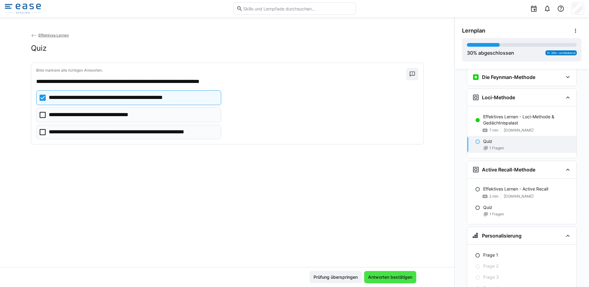
click at [374, 274] on span "Antworten bestätigen" at bounding box center [390, 277] width 46 height 6
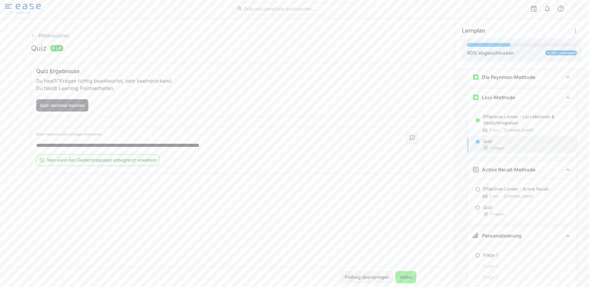
click at [400, 278] on span "Weiter" at bounding box center [406, 277] width 15 height 6
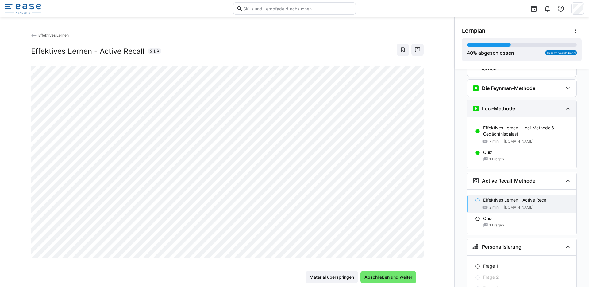
scroll to position [99, 0]
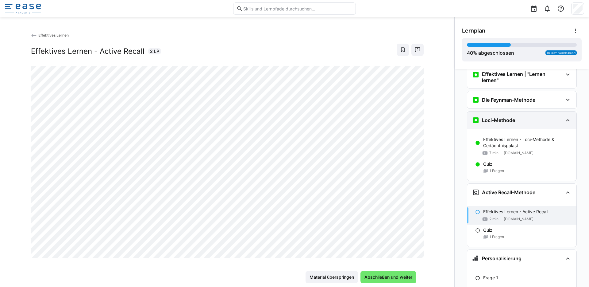
click at [566, 122] on eds-icon at bounding box center [567, 119] width 7 height 7
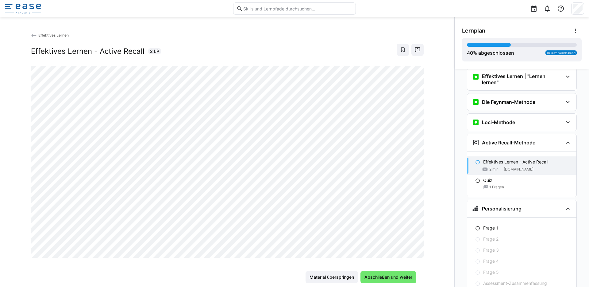
scroll to position [123, 0]
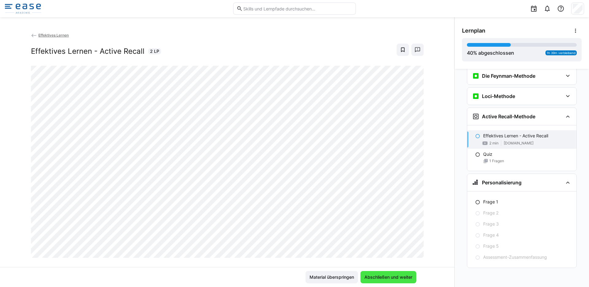
click at [393, 275] on span "Abschließen und weiter" at bounding box center [389, 277] width 50 height 6
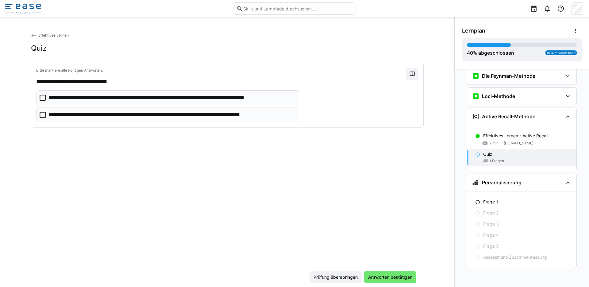
click at [168, 98] on p "**********" at bounding box center [169, 98] width 240 height 8
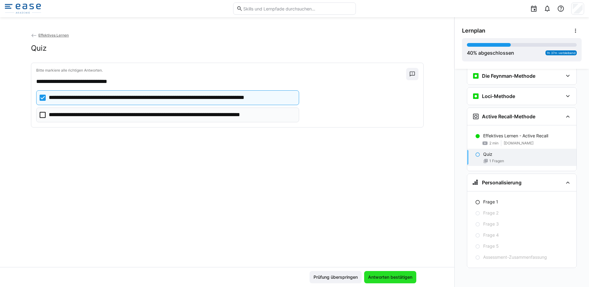
click at [383, 274] on span "Antworten bestätigen" at bounding box center [390, 277] width 46 height 6
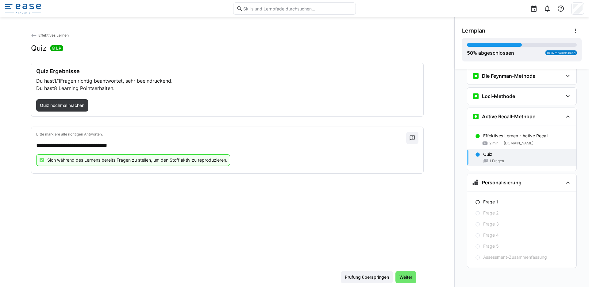
click at [401, 242] on div "**********" at bounding box center [227, 149] width 455 height 235
click at [408, 277] on span "Weiter" at bounding box center [406, 277] width 15 height 6
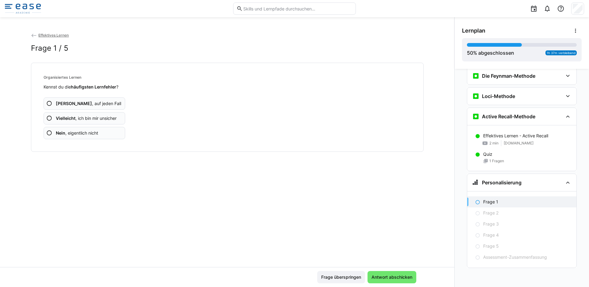
click at [85, 118] on span "Vielleicht , ich bin mir unsicher" at bounding box center [86, 118] width 61 height 6
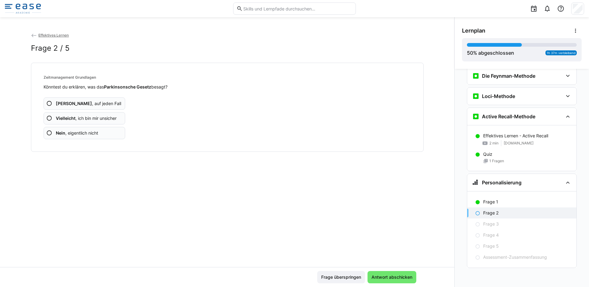
click at [88, 131] on span "Nein , eigentlich nicht" at bounding box center [77, 133] width 42 height 6
click at [91, 132] on span "Nein , eigentlich nicht" at bounding box center [77, 133] width 42 height 6
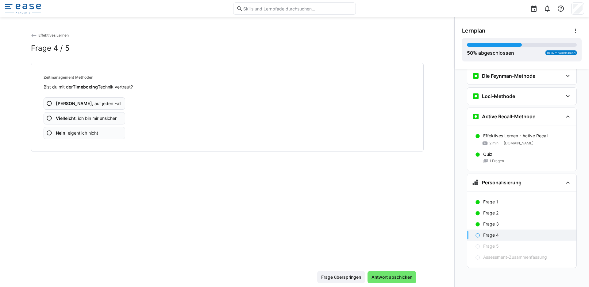
click at [99, 132] on app-assessment-question-radio "Nein , eigentlich nicht" at bounding box center [85, 133] width 82 height 12
click at [99, 121] on span "Vielleicht , ich bin mir unsicher" at bounding box center [86, 118] width 61 height 6
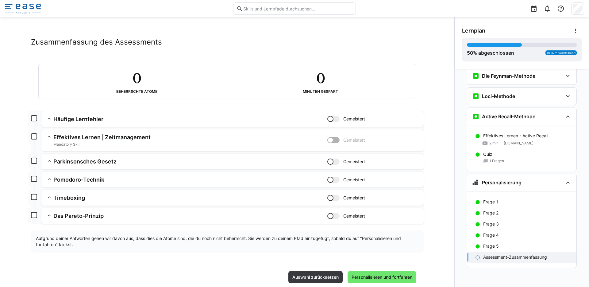
scroll to position [6, 0]
click at [31, 215] on app-box at bounding box center [34, 214] width 6 height 6
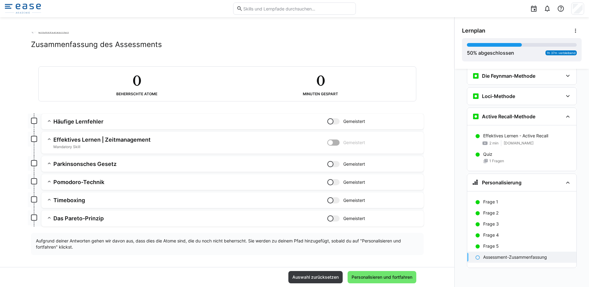
scroll to position [0, 0]
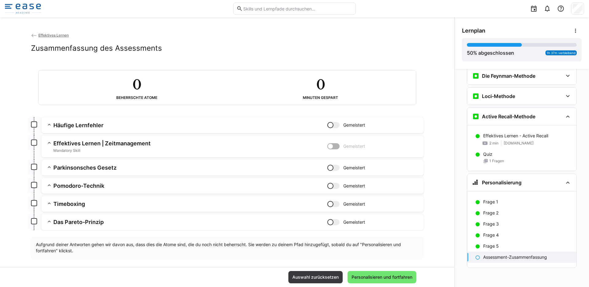
click at [330, 124] on div at bounding box center [331, 125] width 6 height 6
click at [334, 125] on div at bounding box center [337, 125] width 6 height 6
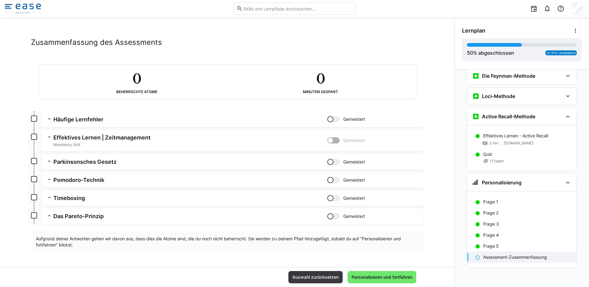
scroll to position [6, 0]
click at [47, 160] on eds-icon at bounding box center [49, 160] width 6 height 6
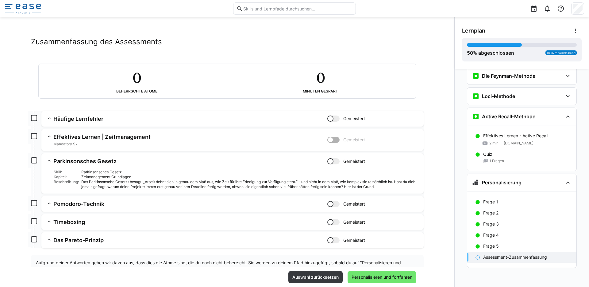
click at [47, 160] on eds-icon at bounding box center [49, 160] width 6 height 6
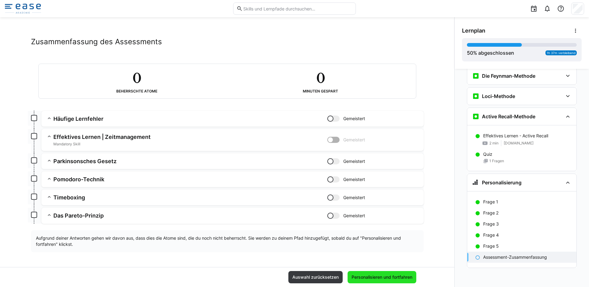
click at [376, 278] on span "Personalisieren und fortfahren" at bounding box center [382, 277] width 63 height 6
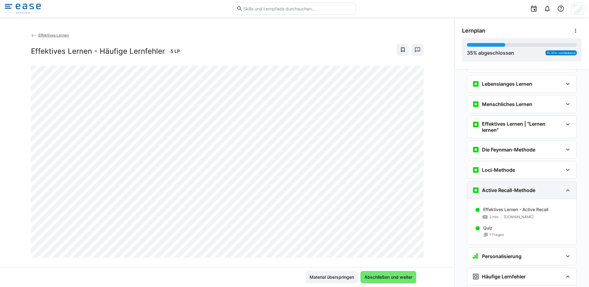
scroll to position [0, 0]
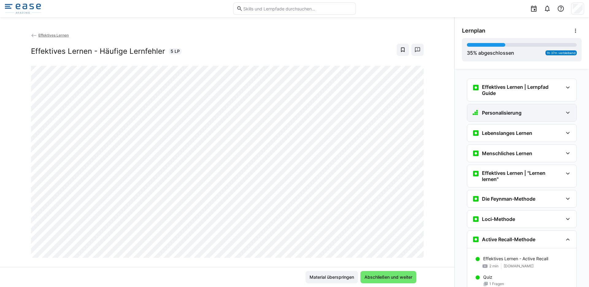
click at [506, 118] on div "Personalisierung" at bounding box center [521, 112] width 109 height 17
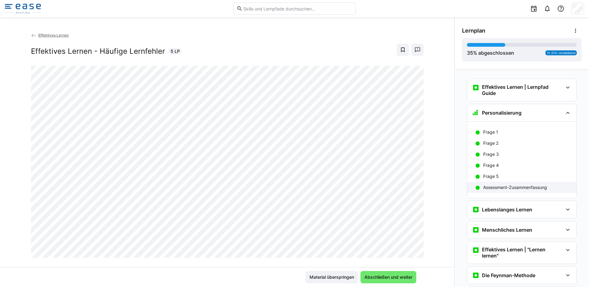
click at [502, 184] on p "Assessment-Zusammenfassung" at bounding box center [515, 187] width 64 height 6
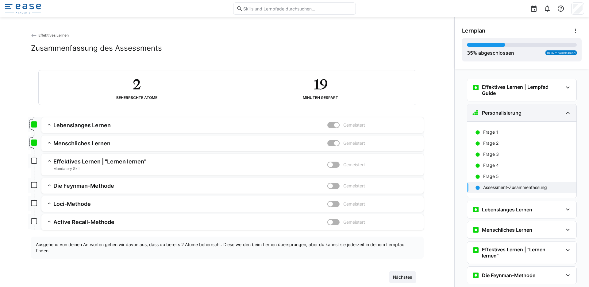
click at [506, 110] on h3 "Personalisierung" at bounding box center [502, 113] width 40 height 6
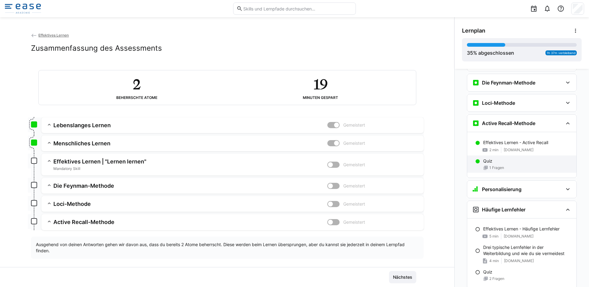
scroll to position [70, 0]
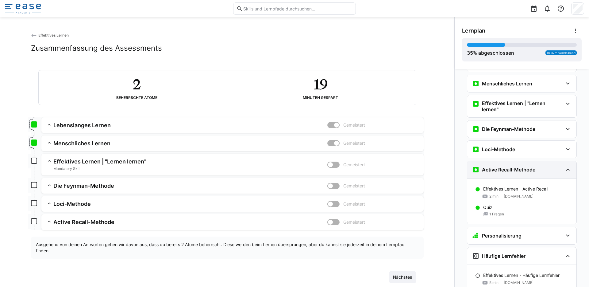
click at [513, 167] on h3 "Active Recall-Methode" at bounding box center [508, 169] width 53 height 6
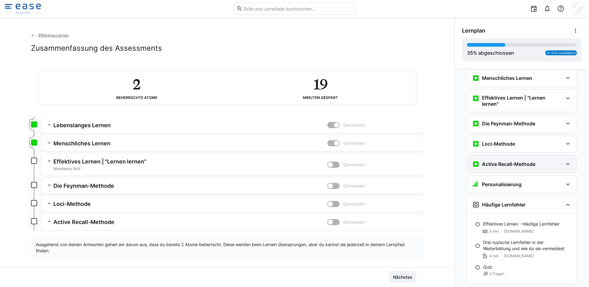
scroll to position [140, 0]
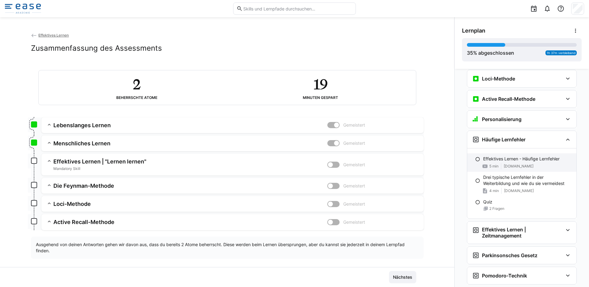
click at [503, 161] on p "Effektives Lernen - Häufige Lernfehler" at bounding box center [521, 159] width 76 height 6
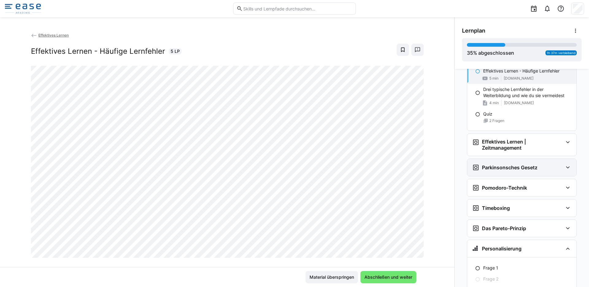
scroll to position [222, 0]
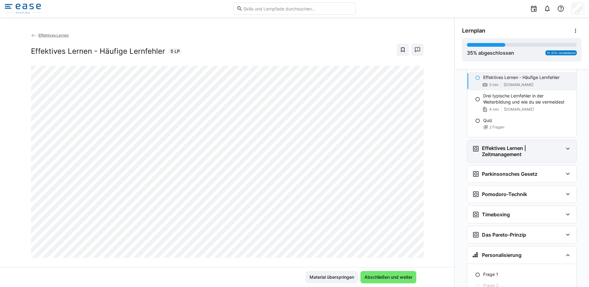
click at [529, 150] on h3 "Effektives Lernen | Zeitmanagement" at bounding box center [522, 151] width 81 height 12
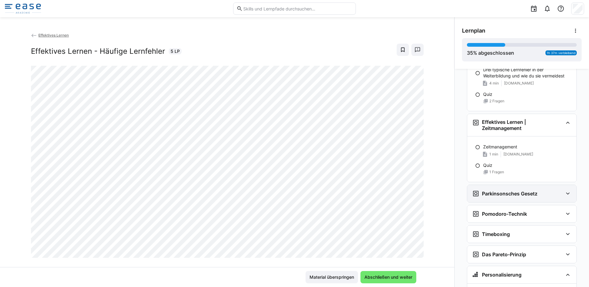
click at [517, 193] on h3 "Parkinsonsches Gesetz" at bounding box center [510, 193] width 56 height 6
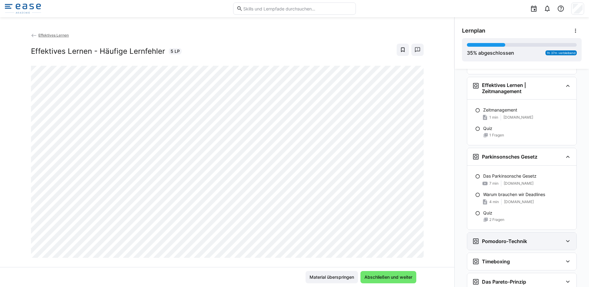
click at [510, 238] on h3 "Pomodoro-Technik" at bounding box center [504, 241] width 45 height 6
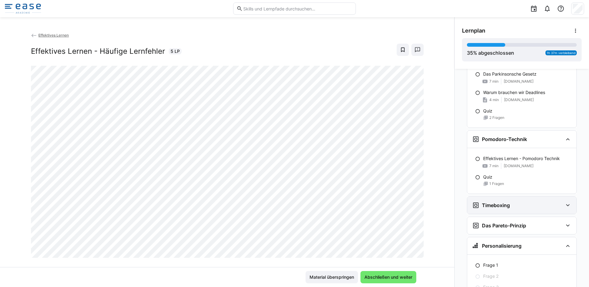
click at [510, 203] on div "Timeboxing" at bounding box center [517, 204] width 91 height 7
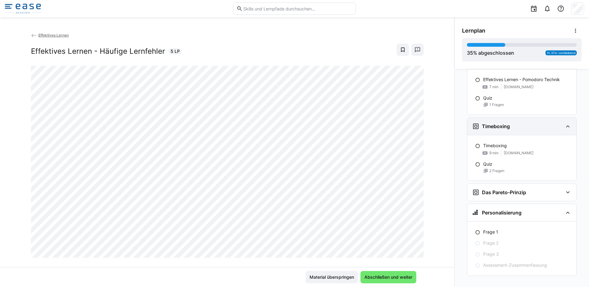
scroll to position [473, 0]
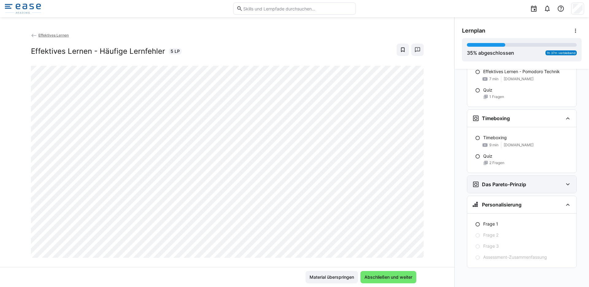
click at [508, 186] on h3 "Das Pareto-Prinzip" at bounding box center [504, 184] width 44 height 6
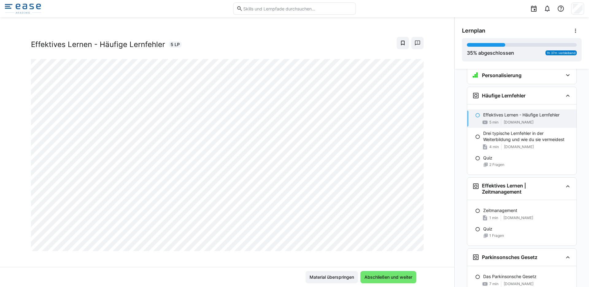
scroll to position [8, 0]
click at [373, 278] on span "Abschließen und weiter" at bounding box center [389, 277] width 50 height 6
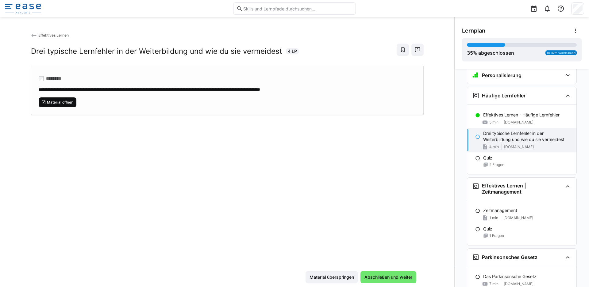
click at [68, 103] on span "Material öffnen" at bounding box center [60, 102] width 28 height 5
click at [377, 277] on span "Abschließen und weiter" at bounding box center [389, 277] width 50 height 6
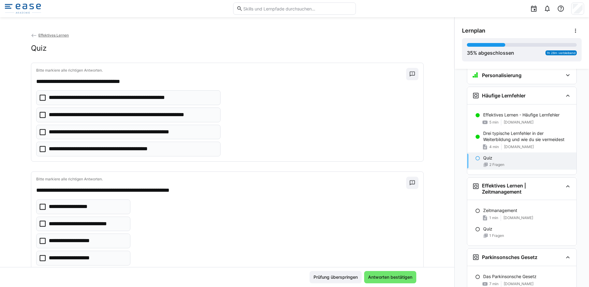
click at [130, 152] on p "**********" at bounding box center [108, 149] width 118 height 8
click at [135, 116] on p "**********" at bounding box center [133, 115] width 168 height 8
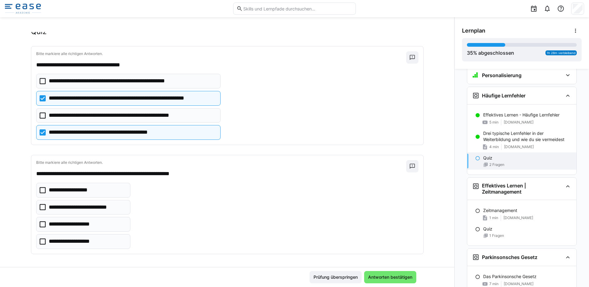
scroll to position [18, 0]
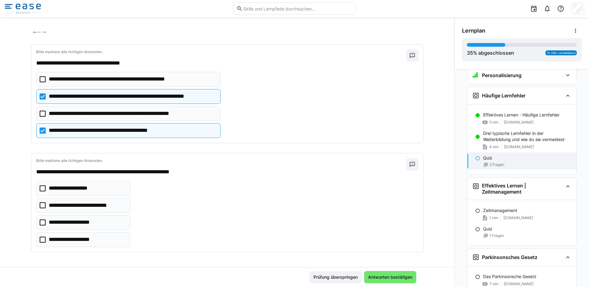
click at [53, 185] on p "**********" at bounding box center [74, 188] width 51 height 8
click at [66, 206] on p "**********" at bounding box center [87, 205] width 77 height 8
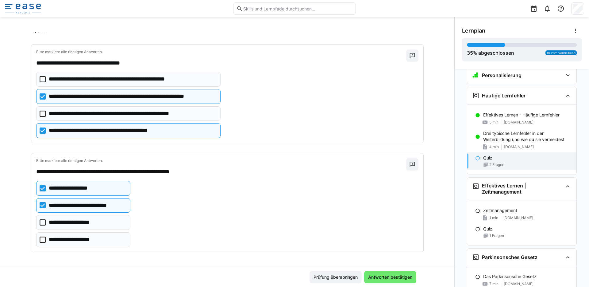
click at [87, 238] on p "**********" at bounding box center [75, 239] width 52 height 8
click at [386, 274] on span "Antworten bestätigen" at bounding box center [390, 277] width 46 height 6
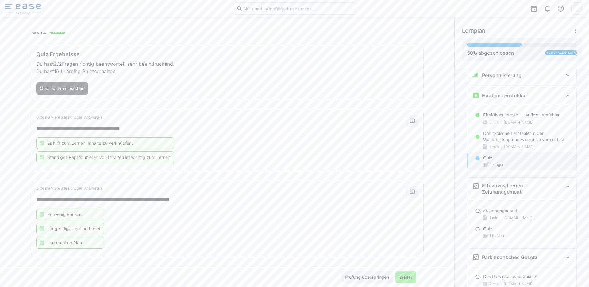
scroll to position [21, 0]
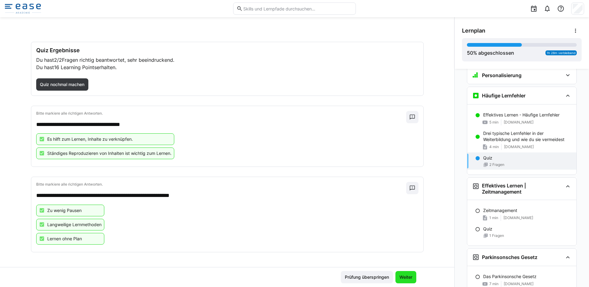
click at [405, 281] on span "Weiter" at bounding box center [406, 277] width 21 height 12
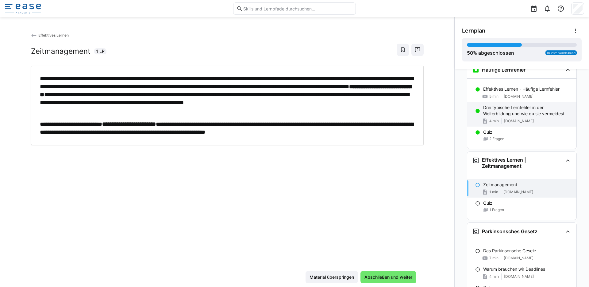
scroll to position [202, 0]
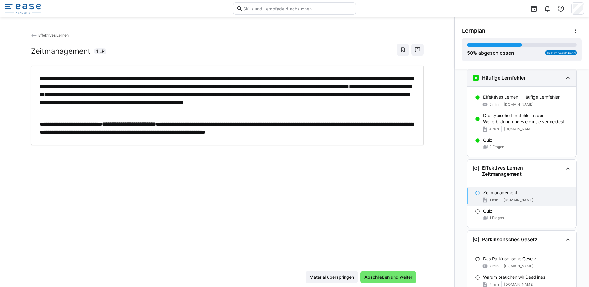
click at [563, 81] on div "Häufige Lernfehler" at bounding box center [521, 77] width 109 height 17
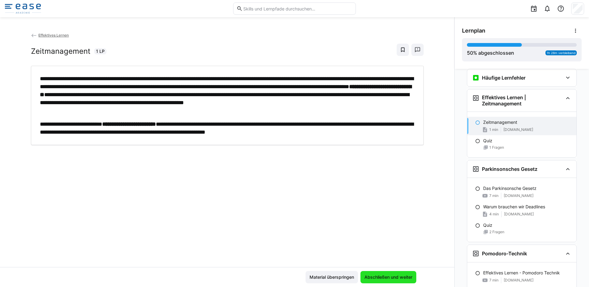
click at [375, 277] on span "Abschließen und weiter" at bounding box center [389, 277] width 50 height 6
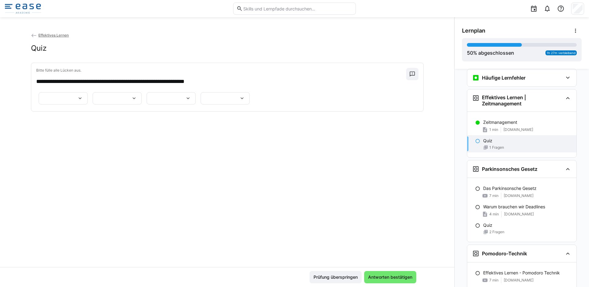
click at [83, 98] on eds-icon at bounding box center [80, 98] width 6 height 6
click at [152, 129] on span "**********" at bounding box center [139, 127] width 49 height 13
click at [137, 101] on eds-icon at bounding box center [134, 98] width 6 height 6
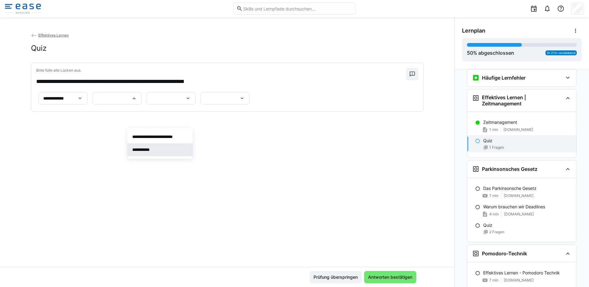
click at [160, 148] on span "**********" at bounding box center [159, 149] width 65 height 13
click at [147, 104] on div at bounding box center [171, 98] width 49 height 12
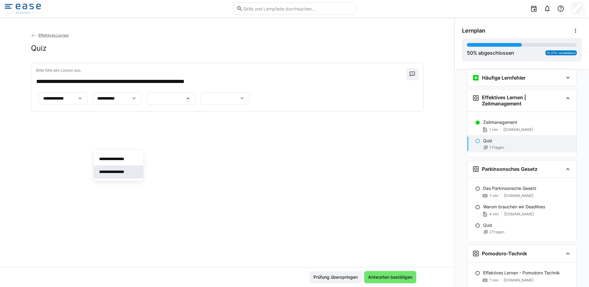
click at [127, 171] on p "**********" at bounding box center [117, 172] width 37 height 6
click at [201, 104] on div at bounding box center [225, 98] width 49 height 12
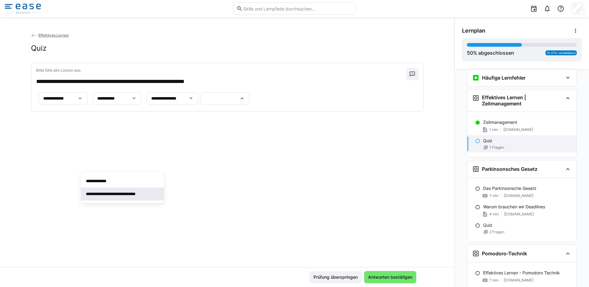
click at [128, 191] on p "**********" at bounding box center [122, 194] width 73 height 6
click at [205, 101] on p "**********" at bounding box center [241, 98] width 73 height 6
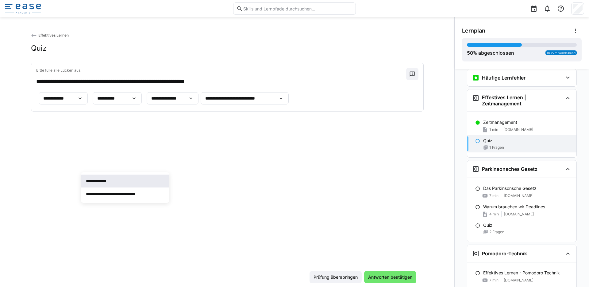
click at [140, 180] on span "**********" at bounding box center [125, 180] width 88 height 13
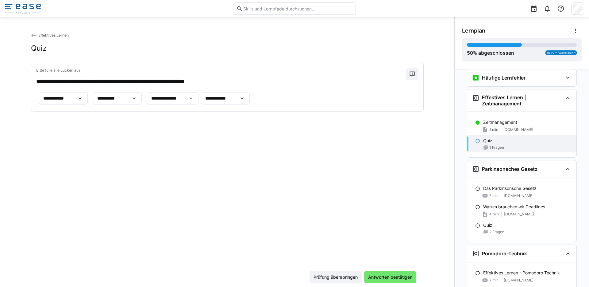
click at [239, 101] on eds-icon at bounding box center [242, 98] width 6 height 6
click at [127, 189] on span "**********" at bounding box center [122, 193] width 83 height 13
click at [278, 101] on eds-icon at bounding box center [281, 98] width 6 height 6
click at [332, 227] on div "**********" at bounding box center [227, 149] width 455 height 235
click at [393, 278] on span "Antworten bestätigen" at bounding box center [390, 277] width 46 height 6
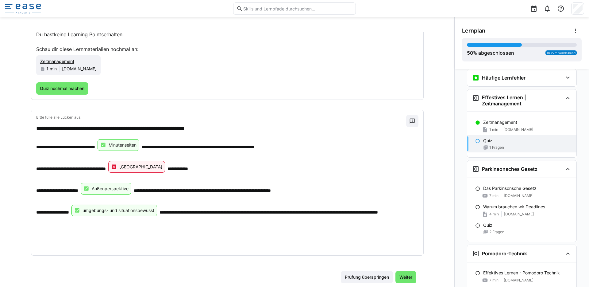
scroll to position [54, 0]
click at [78, 91] on span "Quiz nochmal machen" at bounding box center [62, 88] width 52 height 12
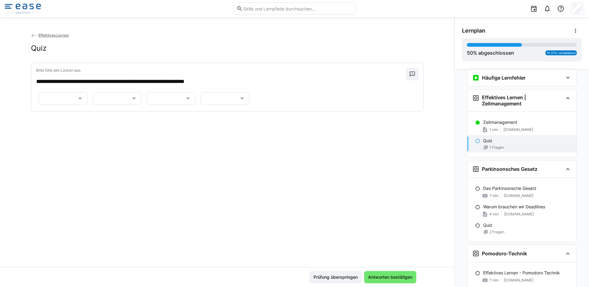
click at [88, 96] on div at bounding box center [63, 98] width 49 height 12
click at [142, 124] on span "**********" at bounding box center [139, 127] width 49 height 13
click at [147, 104] on div at bounding box center [171, 98] width 49 height 12
click at [121, 169] on p "**********" at bounding box center [117, 172] width 37 height 6
click at [201, 104] on div at bounding box center [225, 98] width 49 height 12
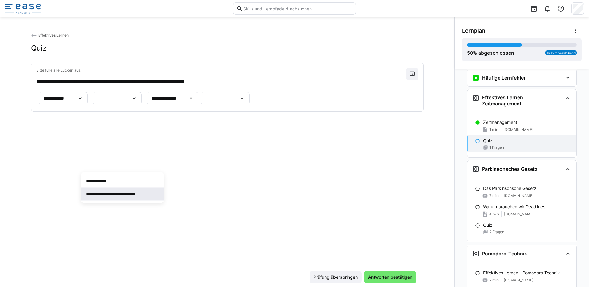
click at [117, 193] on p "**********" at bounding box center [122, 194] width 73 height 6
click at [137, 101] on eds-icon at bounding box center [134, 98] width 6 height 6
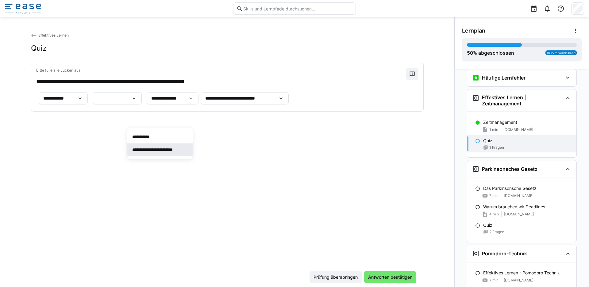
click at [173, 149] on p "**********" at bounding box center [160, 149] width 56 height 6
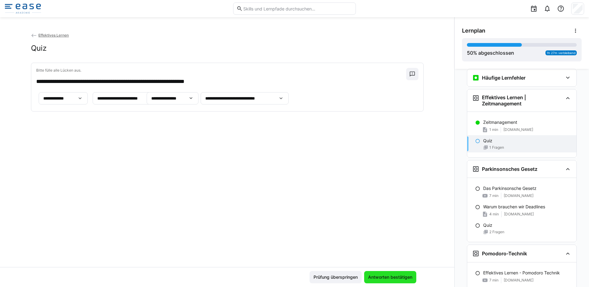
click at [397, 274] on span "Antworten bestätigen" at bounding box center [390, 277] width 46 height 6
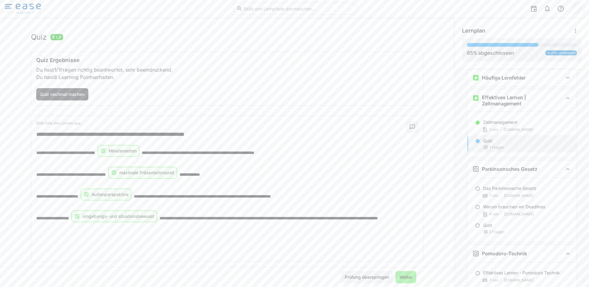
scroll to position [24, 0]
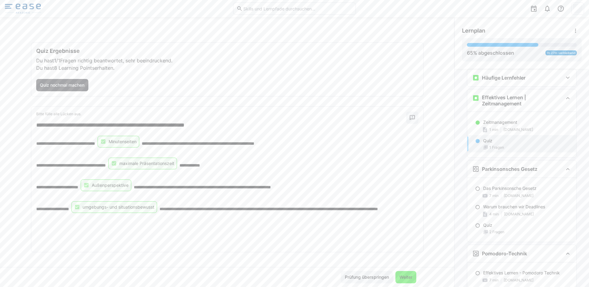
click at [402, 279] on span "Weiter" at bounding box center [406, 277] width 15 height 6
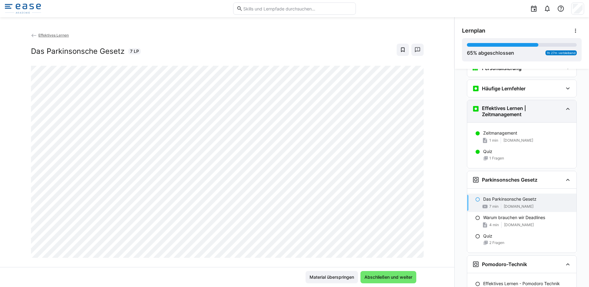
scroll to position [186, 0]
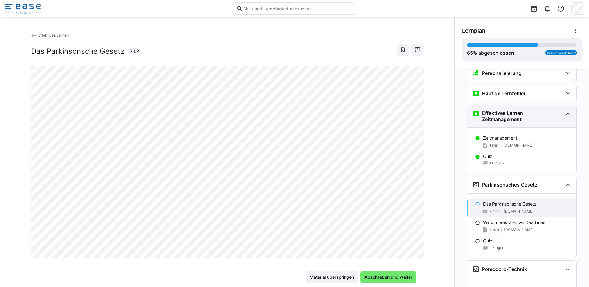
click at [553, 114] on h3 "Effektives Lernen | Zeitmanagement" at bounding box center [522, 116] width 81 height 12
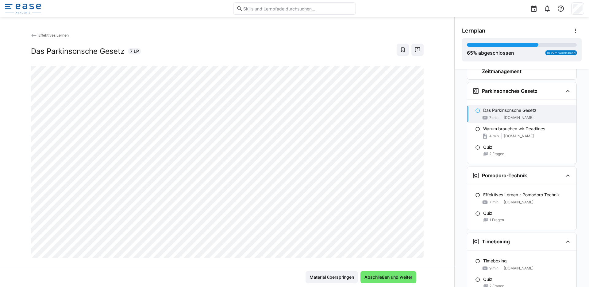
scroll to position [228, 0]
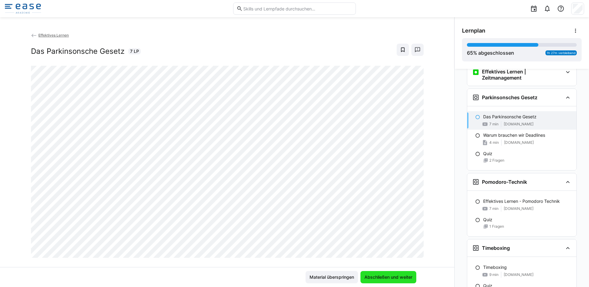
click at [395, 275] on span "Abschließen und weiter" at bounding box center [389, 277] width 50 height 6
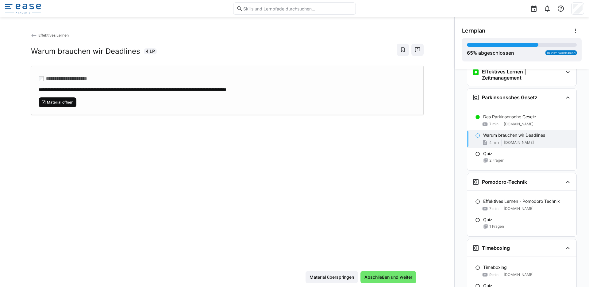
click at [60, 103] on span "Material öffnen" at bounding box center [60, 102] width 28 height 5
click at [386, 281] on span "Abschließen und weiter" at bounding box center [389, 277] width 56 height 12
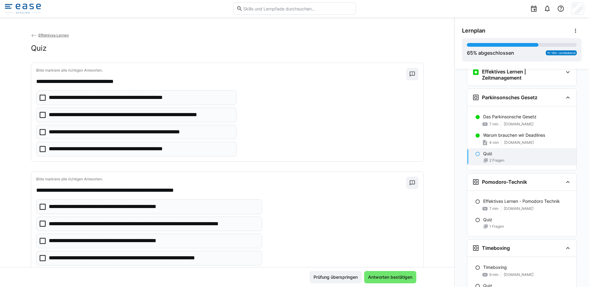
click at [40, 115] on icon at bounding box center [43, 115] width 6 height 6
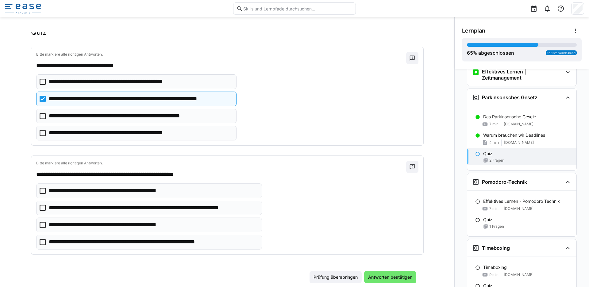
scroll to position [17, 0]
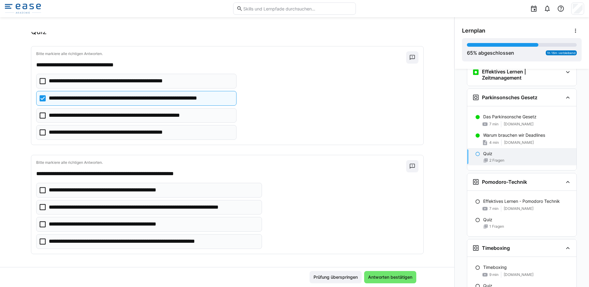
click at [40, 205] on icon at bounding box center [43, 207] width 6 height 6
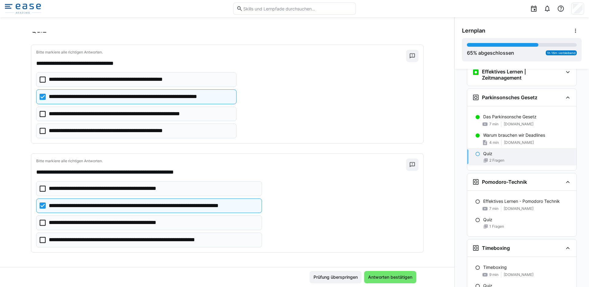
scroll to position [18, 0]
click at [376, 274] on span "Antworten bestätigen" at bounding box center [390, 277] width 46 height 6
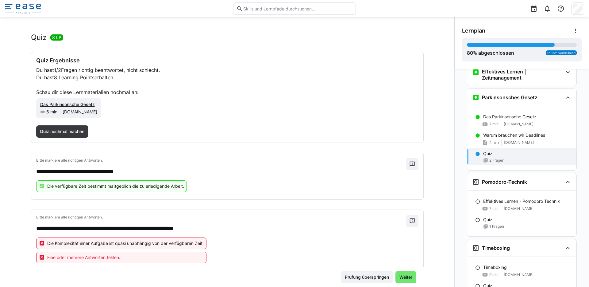
scroll to position [29, 0]
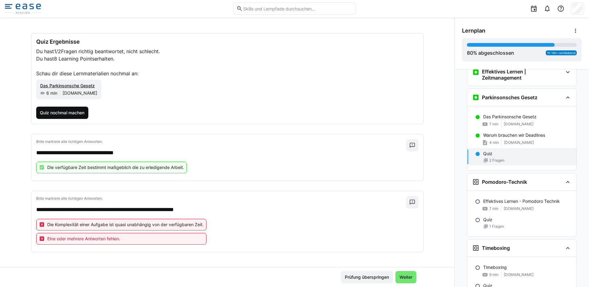
click at [68, 114] on span "Quiz nochmal machen" at bounding box center [62, 113] width 46 height 6
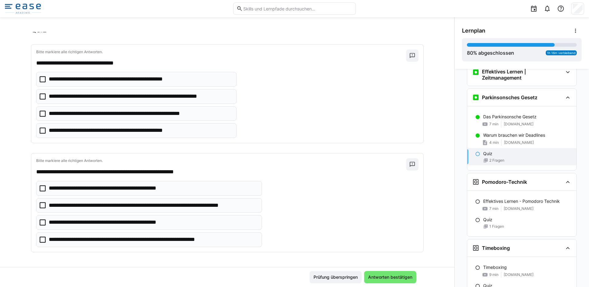
scroll to position [18, 0]
click at [78, 96] on p "**********" at bounding box center [141, 96] width 184 height 8
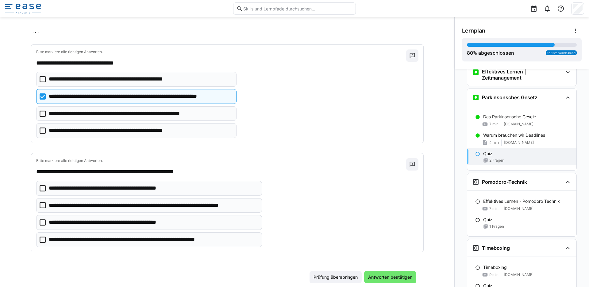
click at [76, 225] on p "**********" at bounding box center [115, 222] width 132 height 8
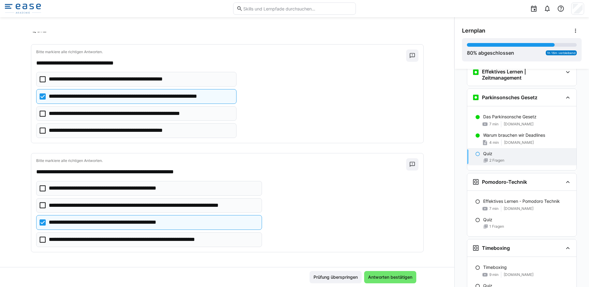
click at [79, 239] on p "**********" at bounding box center [137, 239] width 176 height 8
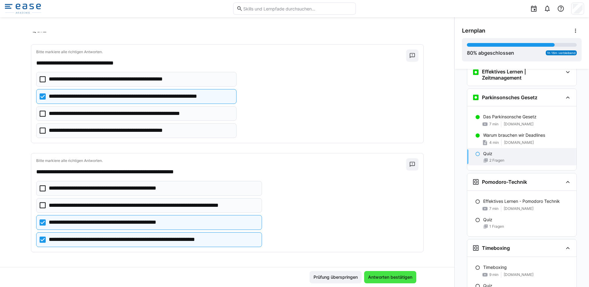
click at [382, 273] on span "Antworten bestätigen" at bounding box center [390, 277] width 52 height 12
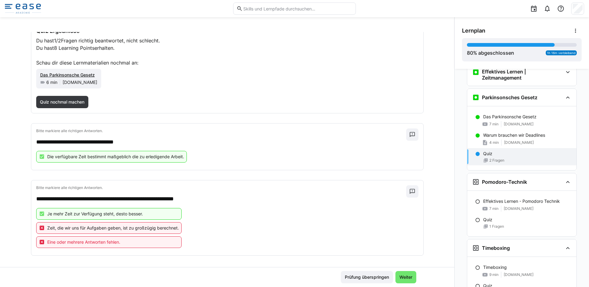
scroll to position [44, 0]
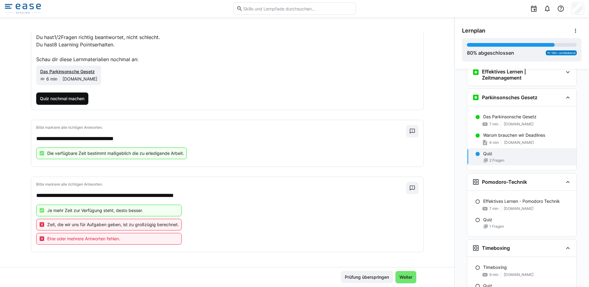
click at [61, 97] on span "Quiz nochmal machen" at bounding box center [62, 98] width 46 height 6
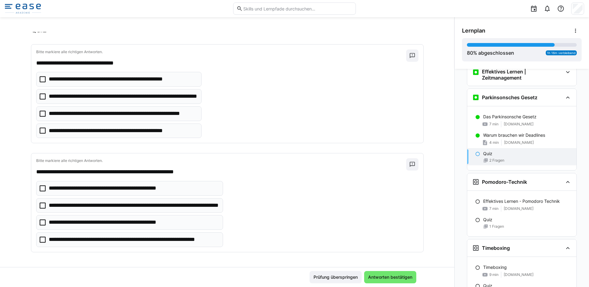
scroll to position [18, 0]
click at [42, 222] on icon at bounding box center [43, 222] width 6 height 6
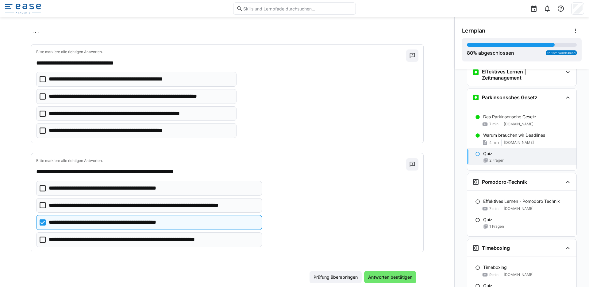
click at [40, 96] on icon at bounding box center [43, 96] width 6 height 6
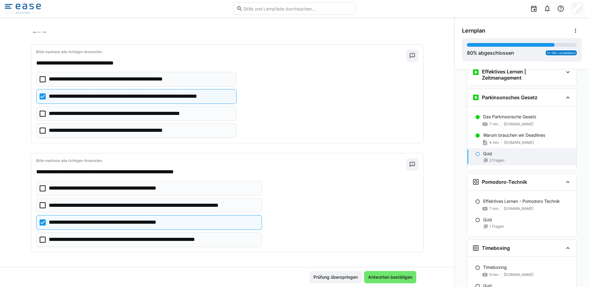
click at [41, 187] on icon at bounding box center [43, 188] width 6 height 6
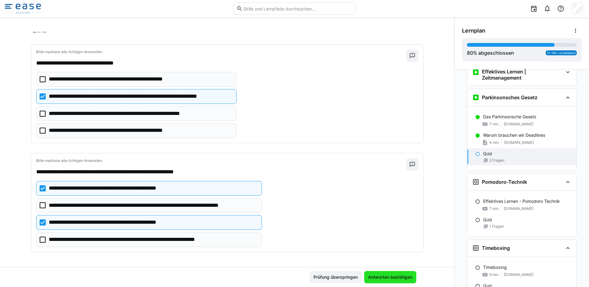
click at [384, 277] on span "Antworten bestätigen" at bounding box center [390, 277] width 46 height 6
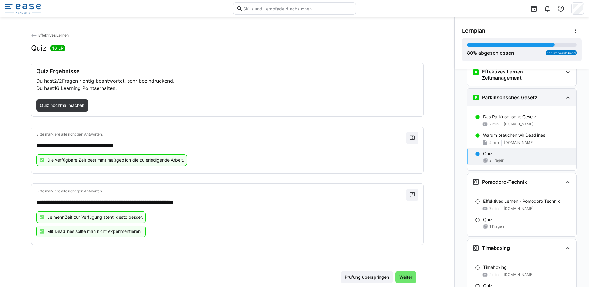
click at [564, 98] on eds-icon at bounding box center [567, 97] width 7 height 7
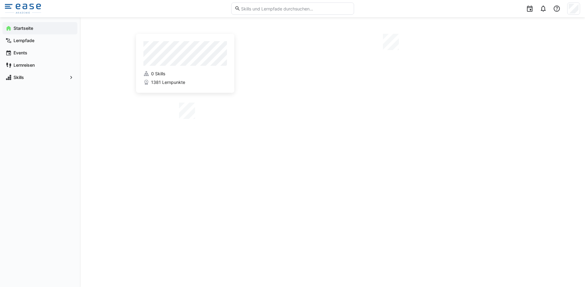
click at [31, 12] on img at bounding box center [23, 9] width 36 height 10
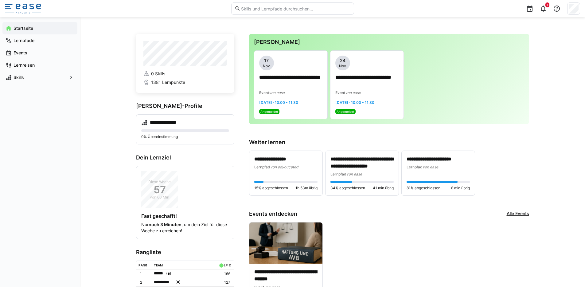
click at [29, 7] on img at bounding box center [23, 9] width 36 height 10
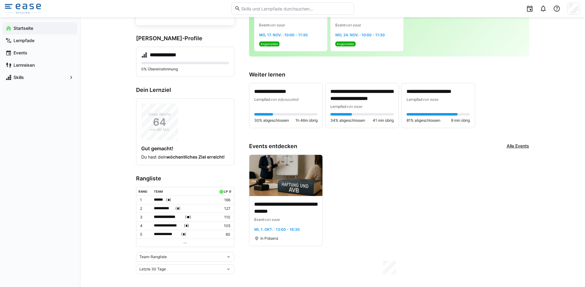
scroll to position [68, 0]
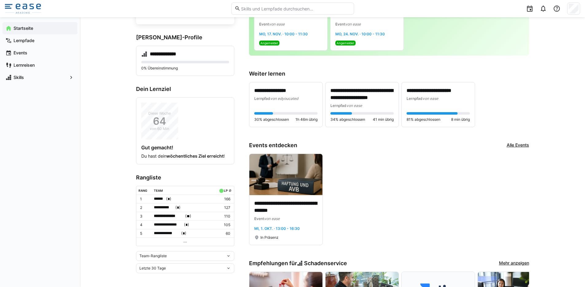
click at [163, 256] on div "Team-Rangliste" at bounding box center [185, 256] width 98 height 10
click at [165, 277] on div "Individuelle Rangliste" at bounding box center [185, 276] width 91 height 5
click at [171, 254] on div "Letzte 30 Tage" at bounding box center [185, 258] width 98 height 10
click at [170, 256] on div "Letzte 30 Tage" at bounding box center [182, 258] width 87 height 4
click at [170, 254] on div "Letzte 30 Tage" at bounding box center [185, 258] width 98 height 10
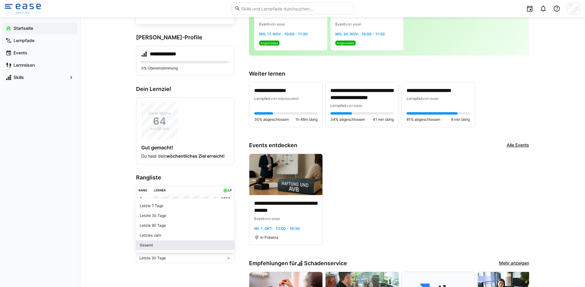
click at [168, 248] on span "Gesamt" at bounding box center [185, 245] width 98 height 10
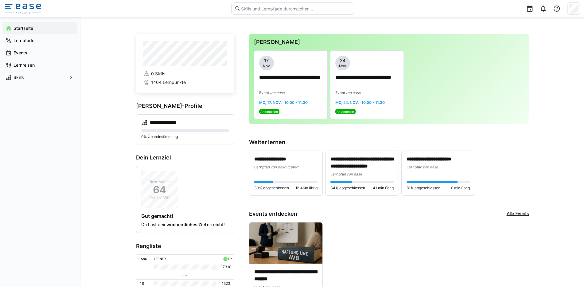
scroll to position [68, 0]
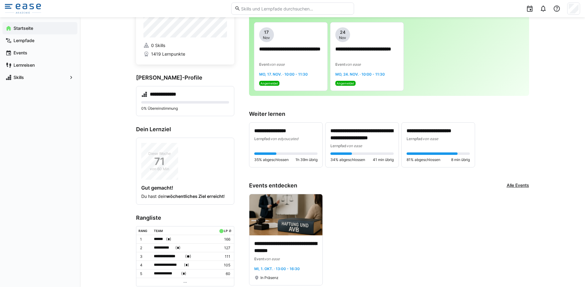
scroll to position [48, 0]
